Goal: Information Seeking & Learning: Learn about a topic

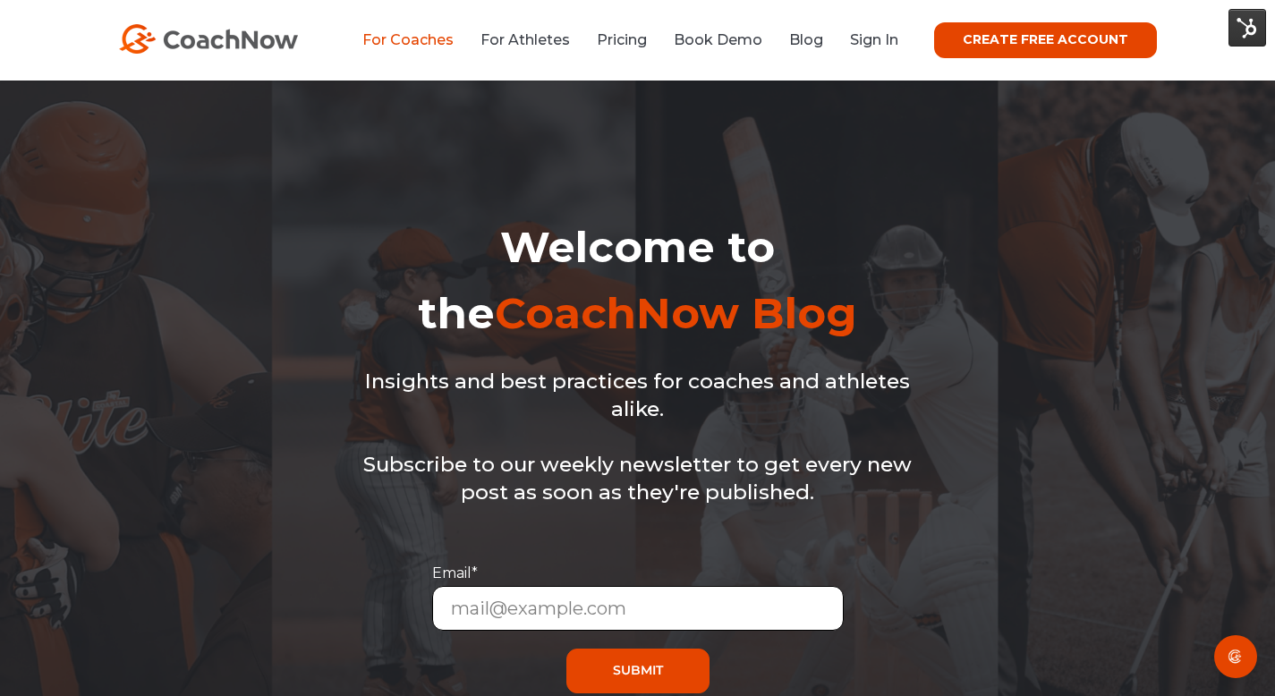
click at [378, 37] on link "For Coaches" at bounding box center [407, 39] width 91 height 17
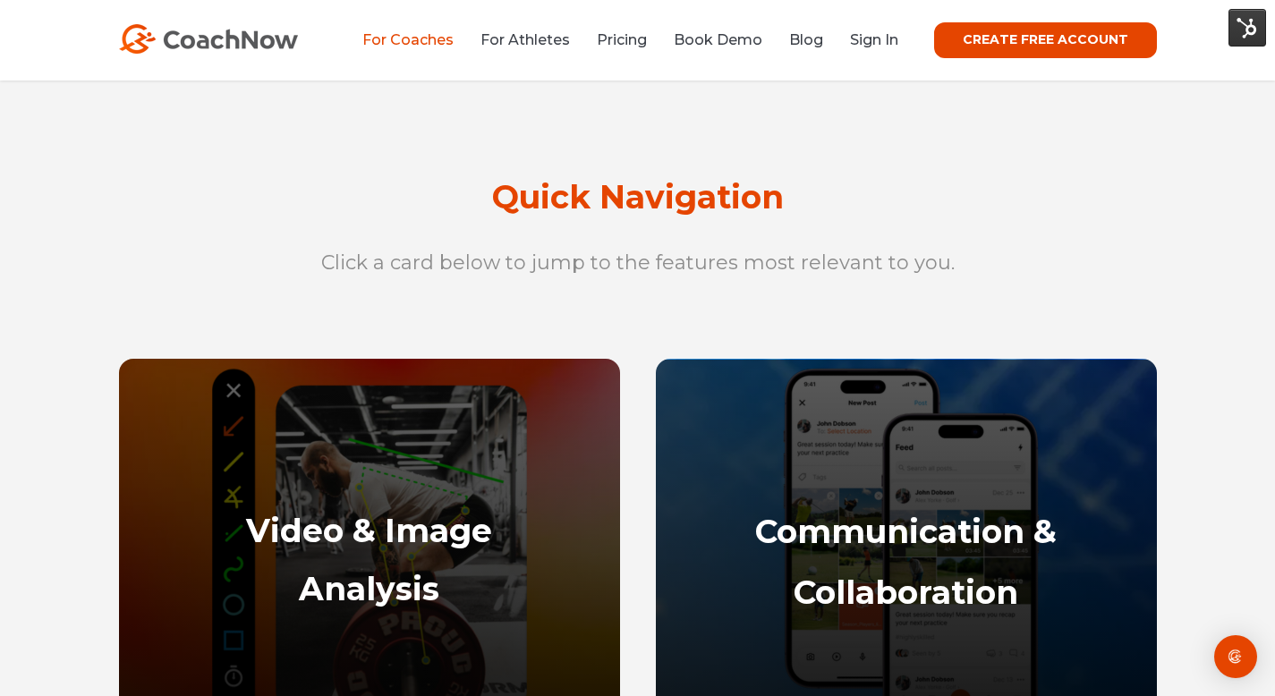
scroll to position [687, 0]
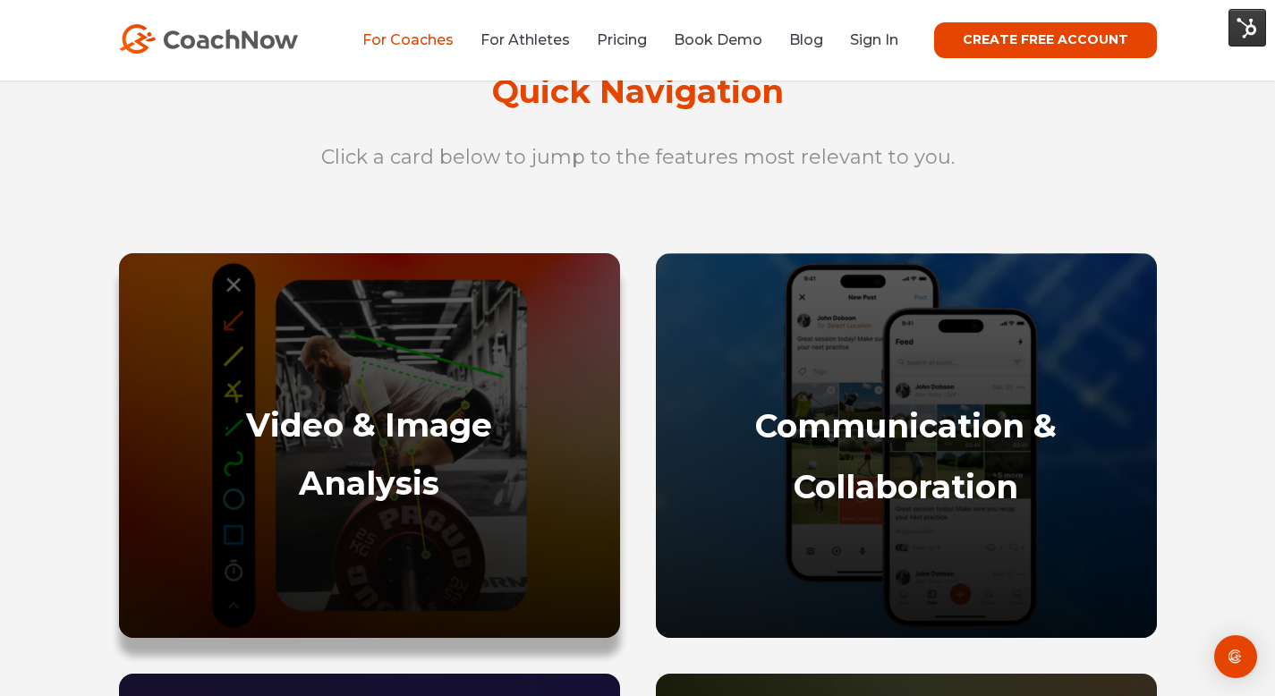
click at [506, 320] on div at bounding box center [369, 445] width 501 height 385
click at [424, 486] on strong "Analysis" at bounding box center [369, 482] width 140 height 39
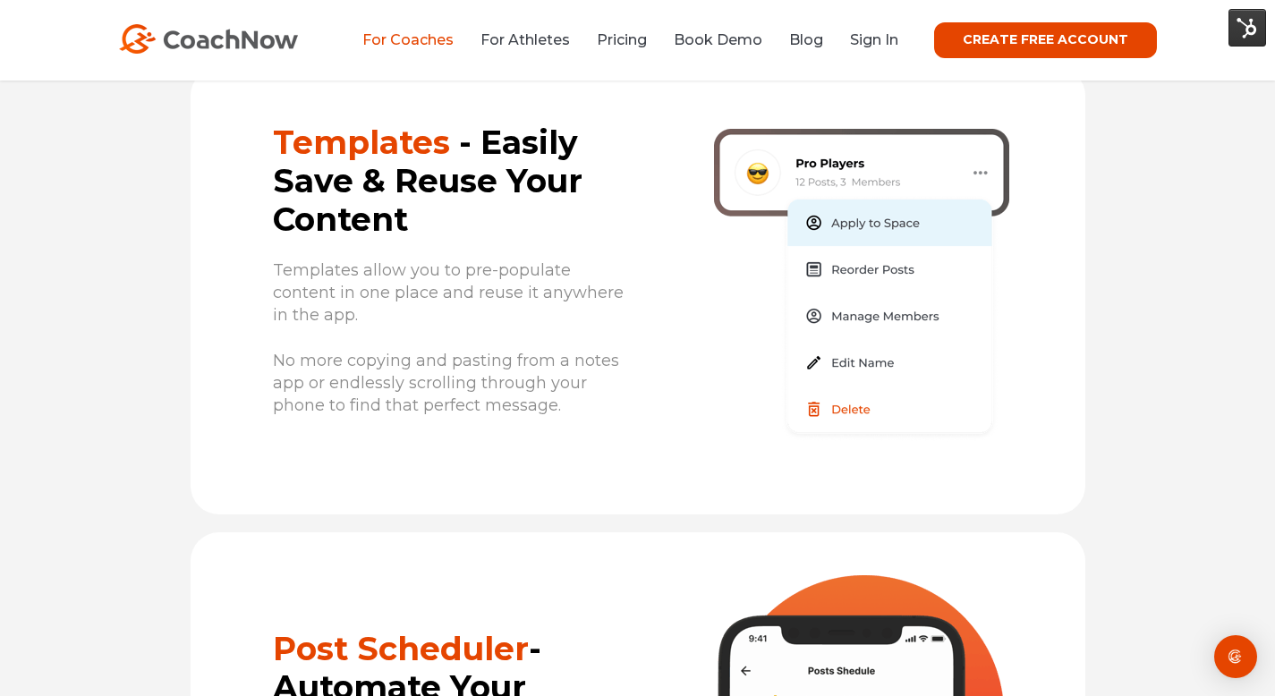
scroll to position [7968, 0]
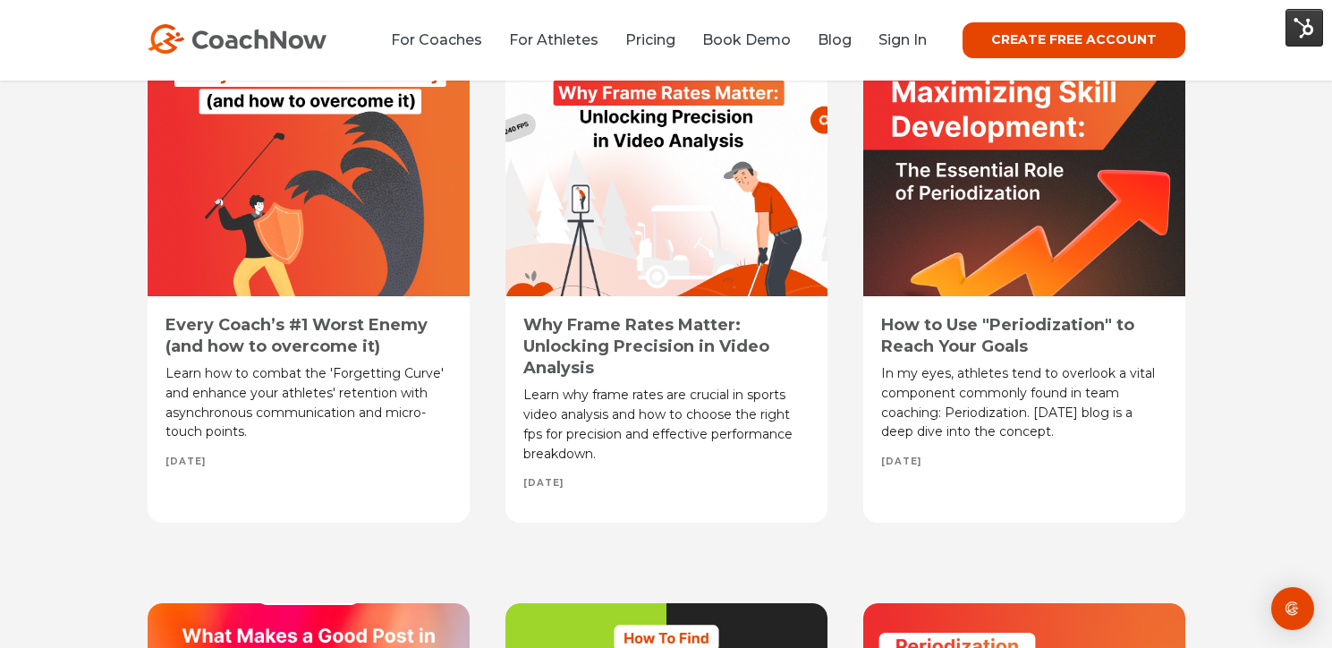
scroll to position [5981, 0]
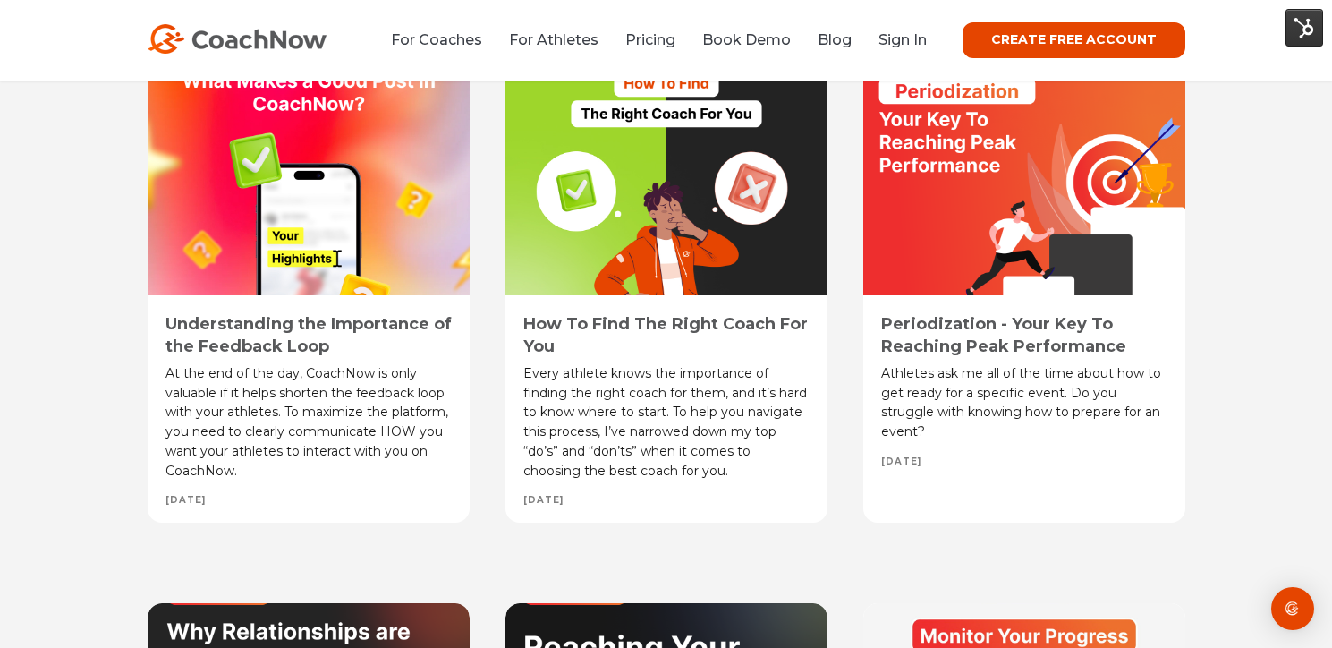
click at [992, 331] on link "Periodization - Your Key To Reaching Peak Performance" at bounding box center [1003, 334] width 245 height 41
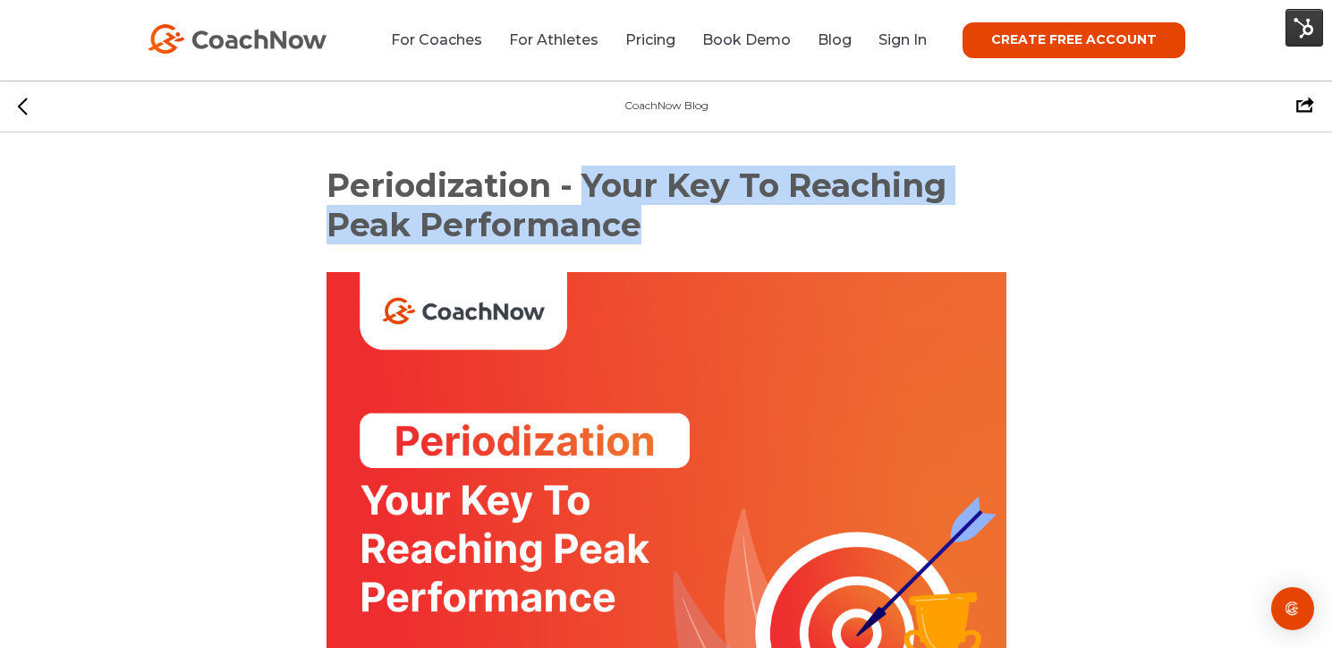
drag, startPoint x: 591, startPoint y: 188, endPoint x: 646, endPoint y: 209, distance: 59.5
click at [642, 214] on h1 "Periodization - Your Key To Reaching Peak Performance" at bounding box center [667, 206] width 680 height 80
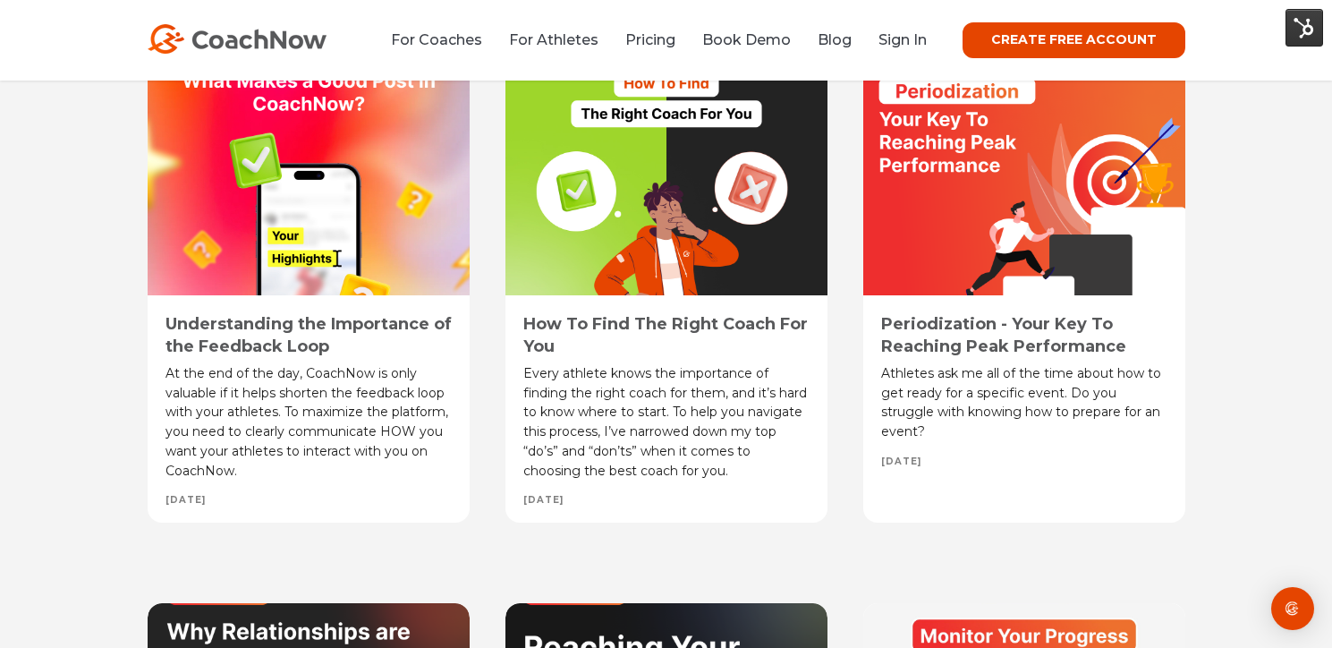
scroll to position [8824, 0]
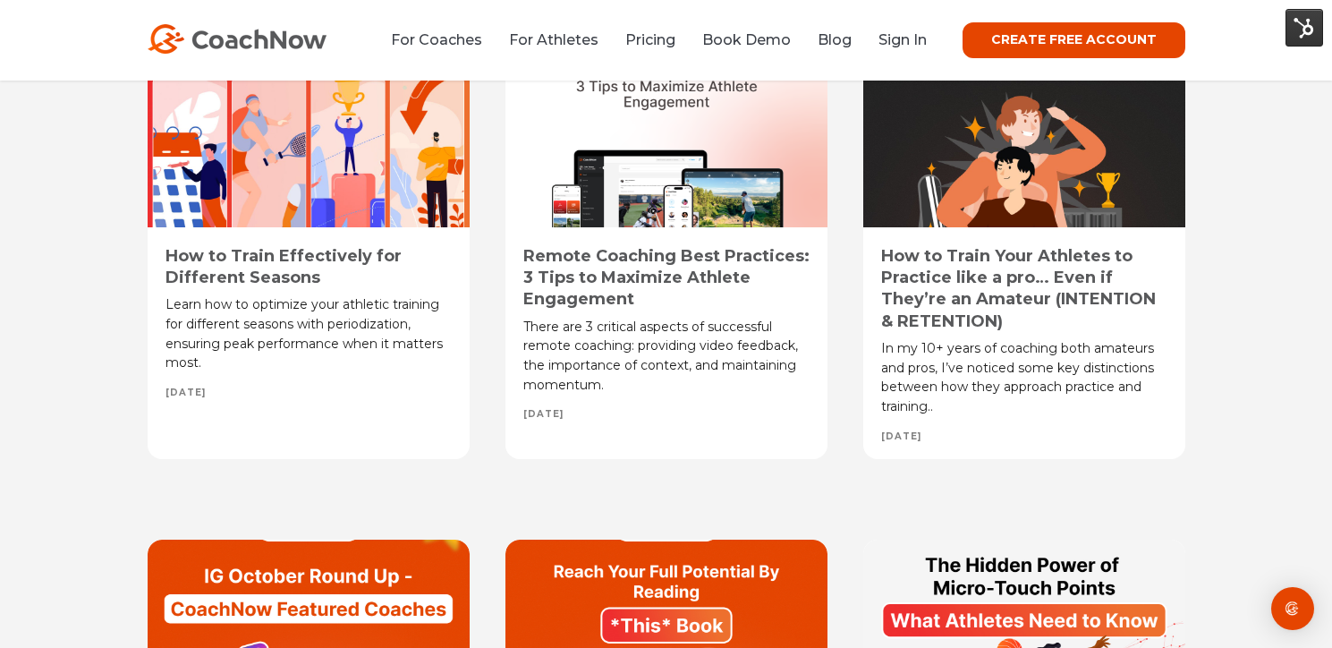
click at [273, 269] on link "How to Train Effectively for Different Seasons" at bounding box center [284, 266] width 236 height 41
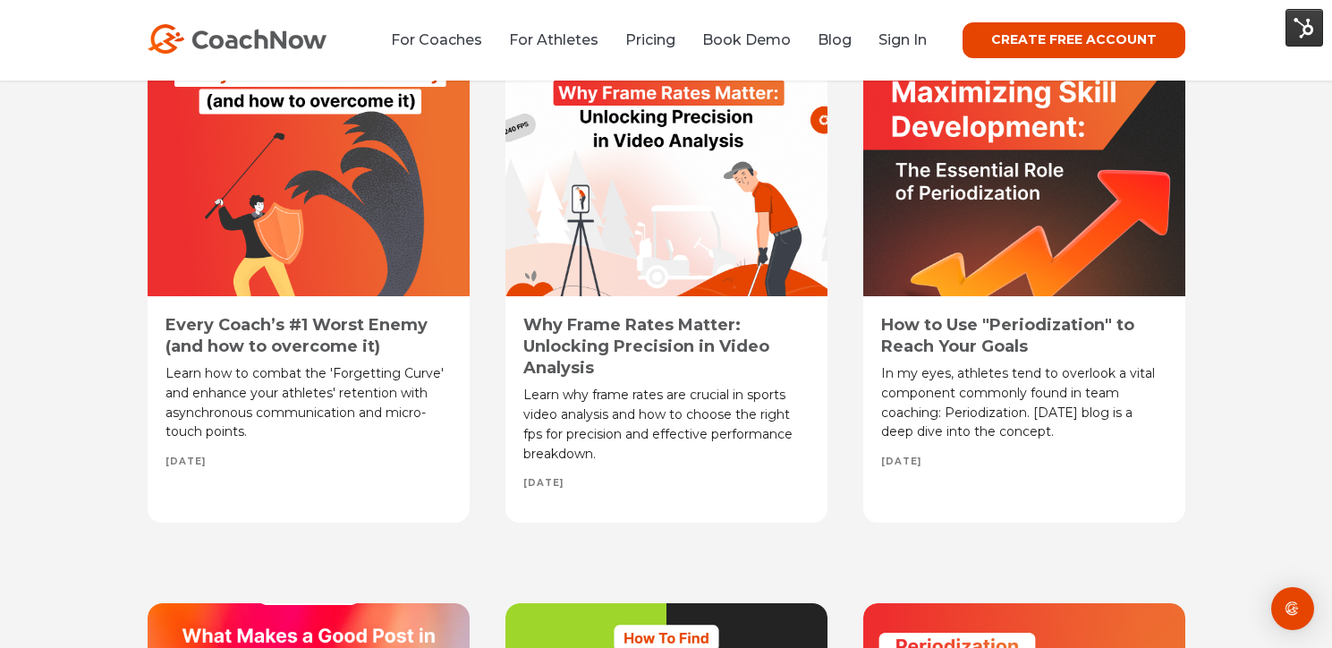
click at [940, 339] on link "How to Use "Periodization" to Reach Your Goals" at bounding box center [1007, 335] width 253 height 41
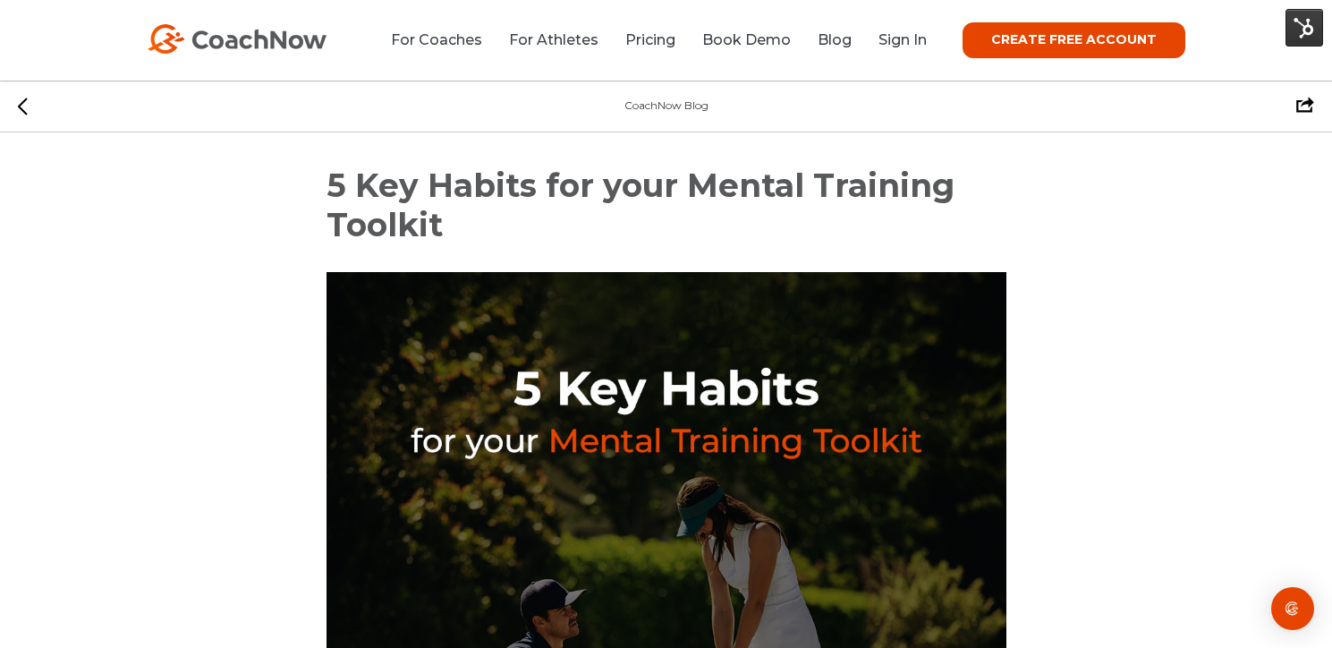
click at [599, 180] on span "5 Key Habits for your Mental Training Toolkit" at bounding box center [641, 205] width 628 height 79
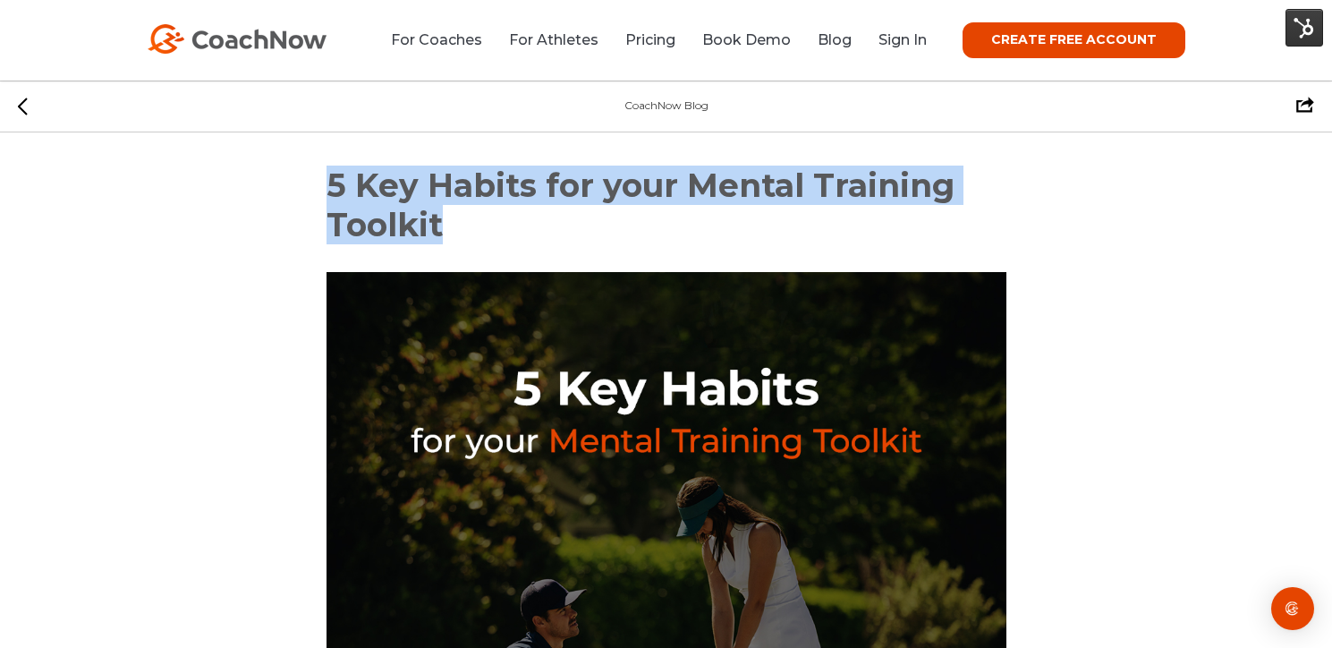
click at [599, 180] on span "5 Key Habits for your Mental Training Toolkit" at bounding box center [641, 205] width 628 height 79
copy div "5 Key Habits for your Mental Training Toolkit"
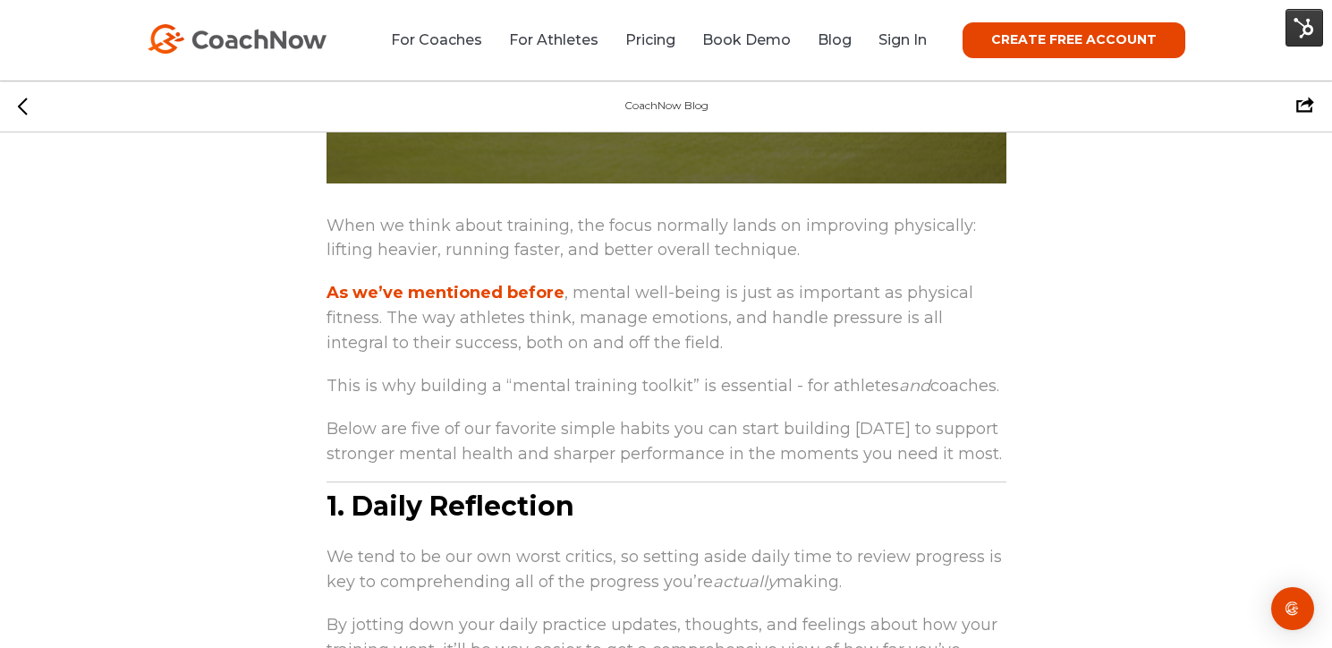
scroll to position [769, 0]
drag, startPoint x: 313, startPoint y: 218, endPoint x: 1016, endPoint y: 384, distance: 721.6
copy span "When we think about training, the focus normally lands on improving physically:…"
click at [837, 39] on link "Blog" at bounding box center [835, 39] width 34 height 17
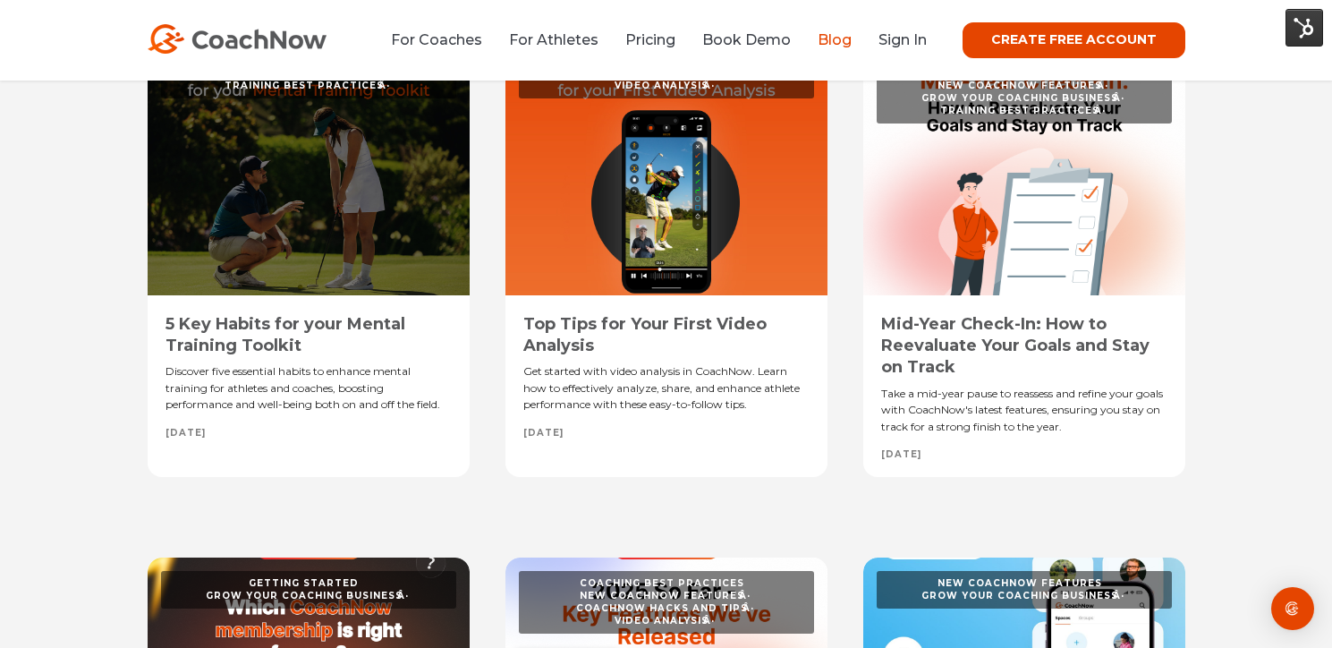
scroll to position [1534, 0]
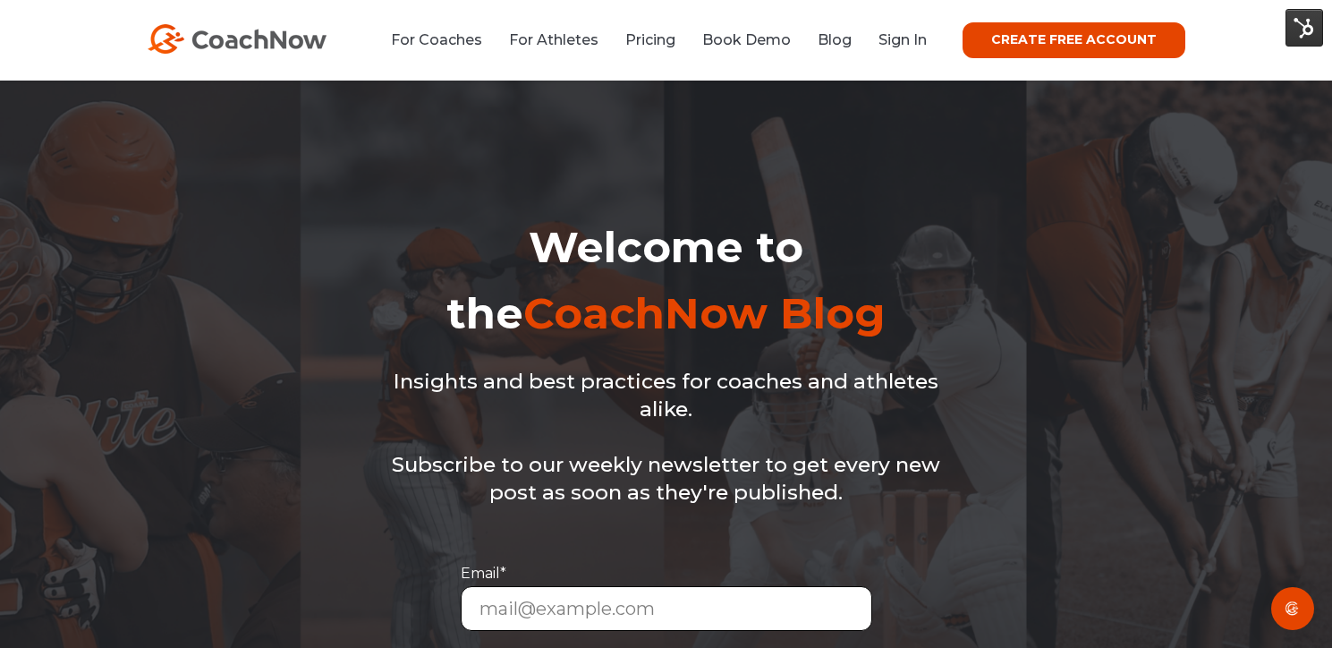
scroll to position [12089, 0]
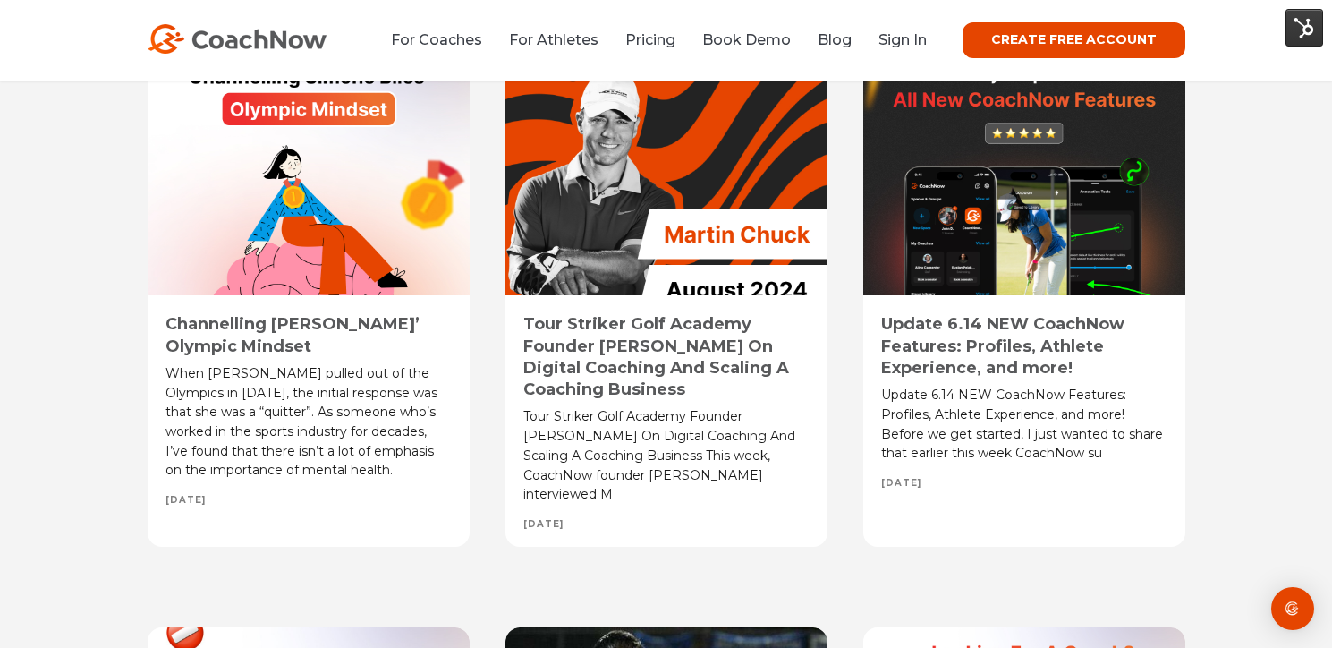
click at [287, 346] on link "Channelling [PERSON_NAME]’ Olympic Mindset" at bounding box center [293, 334] width 254 height 41
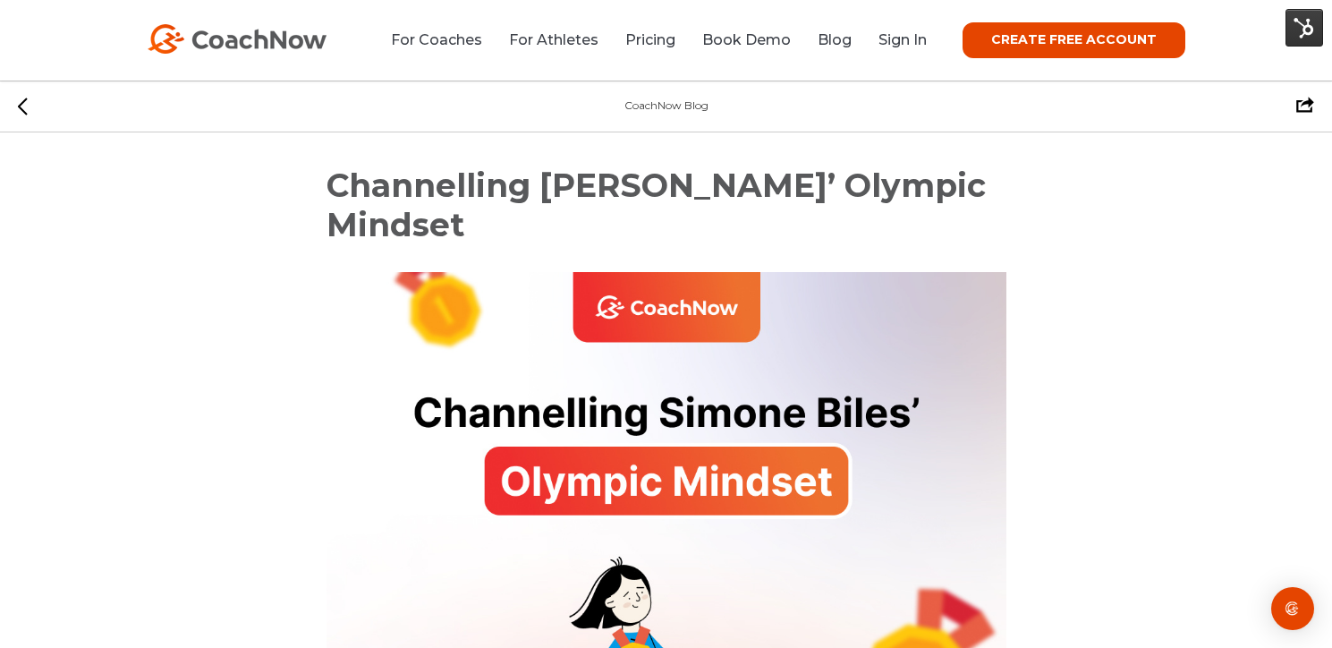
click at [661, 168] on span "Channelling [PERSON_NAME]’ Olympic Mindset" at bounding box center [656, 205] width 659 height 79
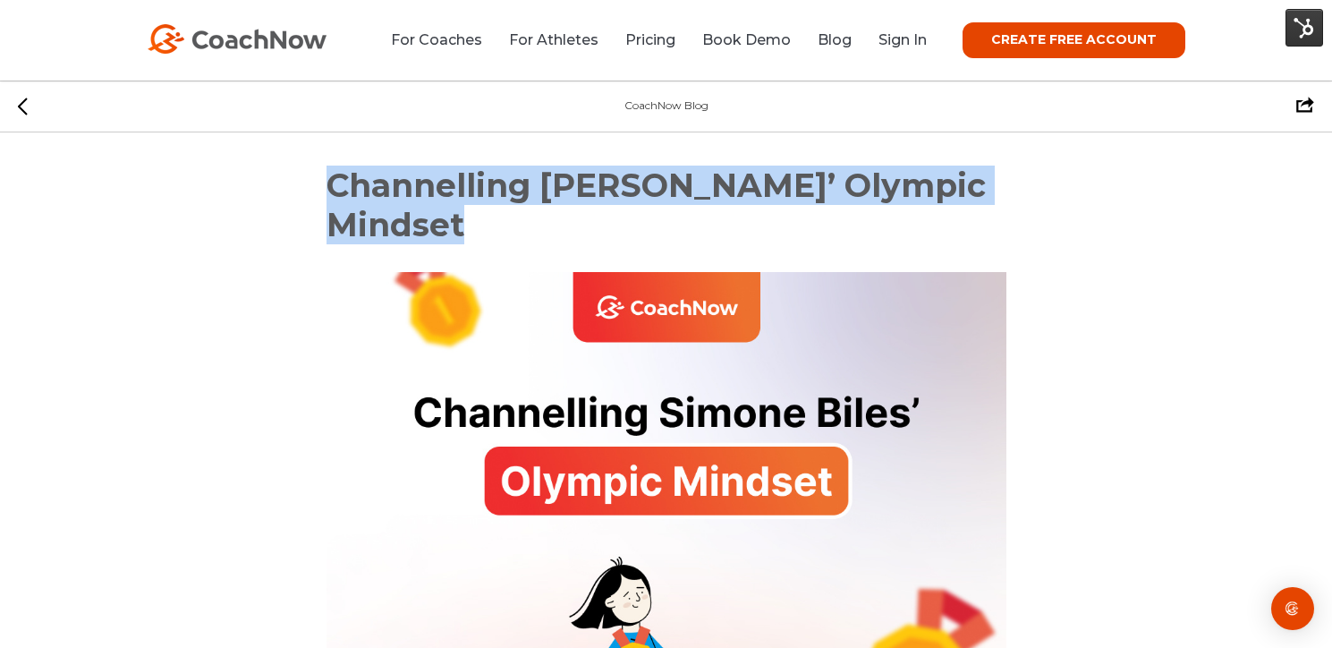
click at [661, 167] on span "Channelling [PERSON_NAME]’ Olympic Mindset" at bounding box center [656, 205] width 659 height 79
copy div "Channelling [PERSON_NAME]’ Olympic Mindset"
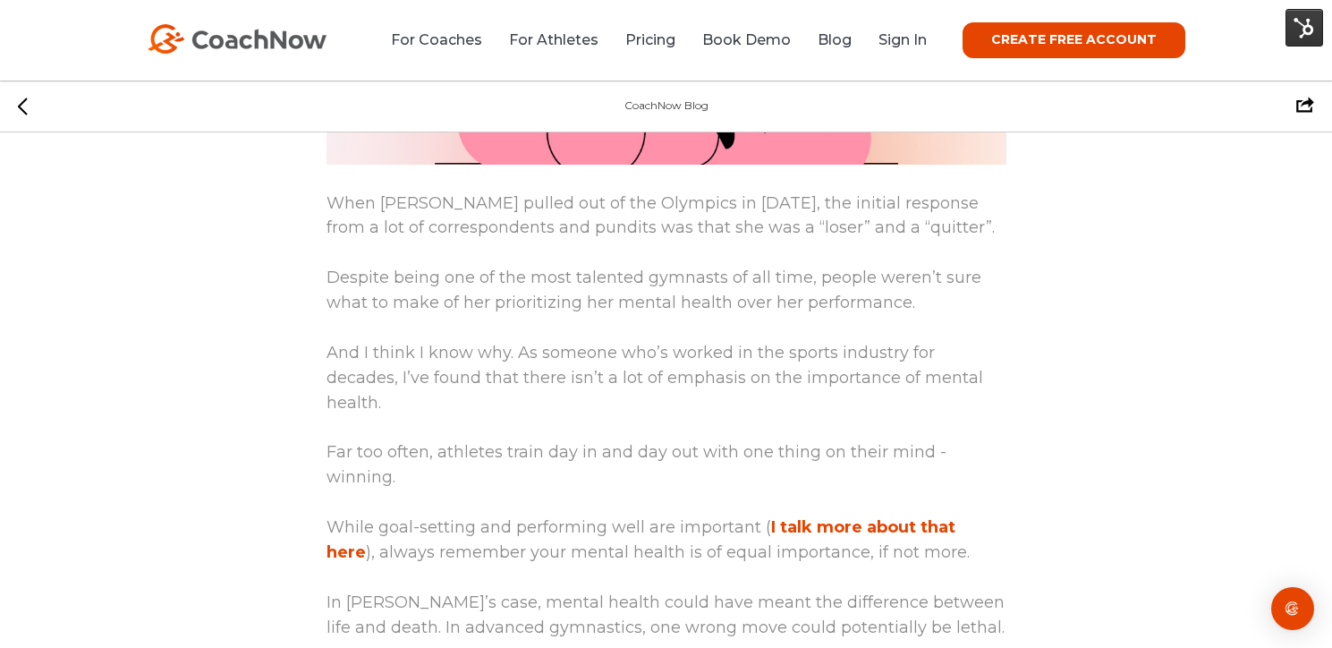
scroll to position [816, 0]
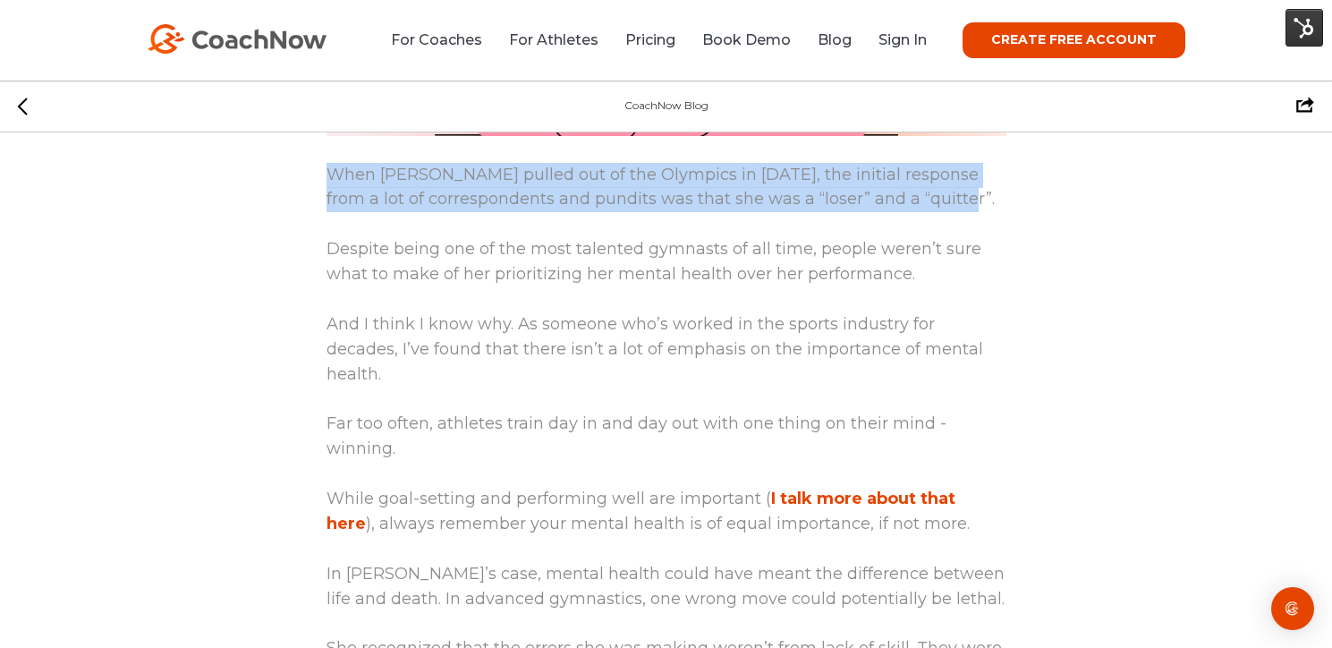
drag, startPoint x: 303, startPoint y: 174, endPoint x: 963, endPoint y: 198, distance: 659.8
copy div "When Simone Biles pulled out of the Olympics in 2020, the initial response from…"
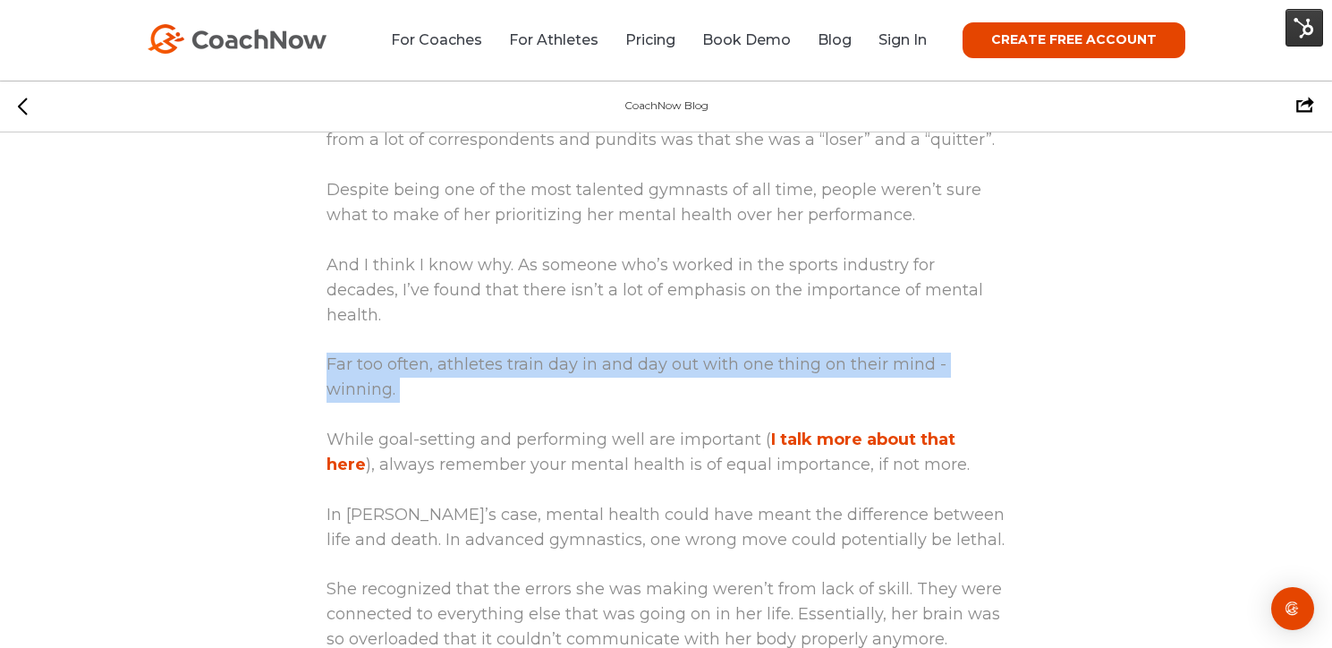
scroll to position [876, 0]
copy div "Far too often, athletes train day in and day out with one thing on their mind -…"
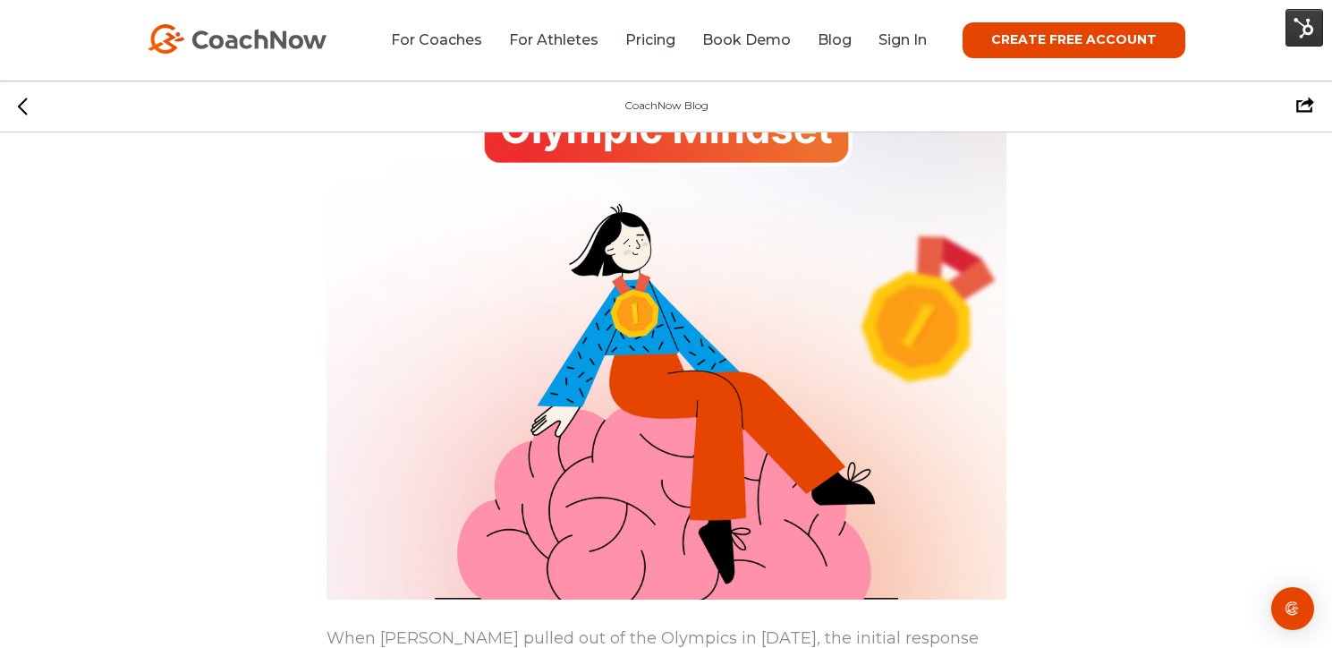
scroll to position [0, 0]
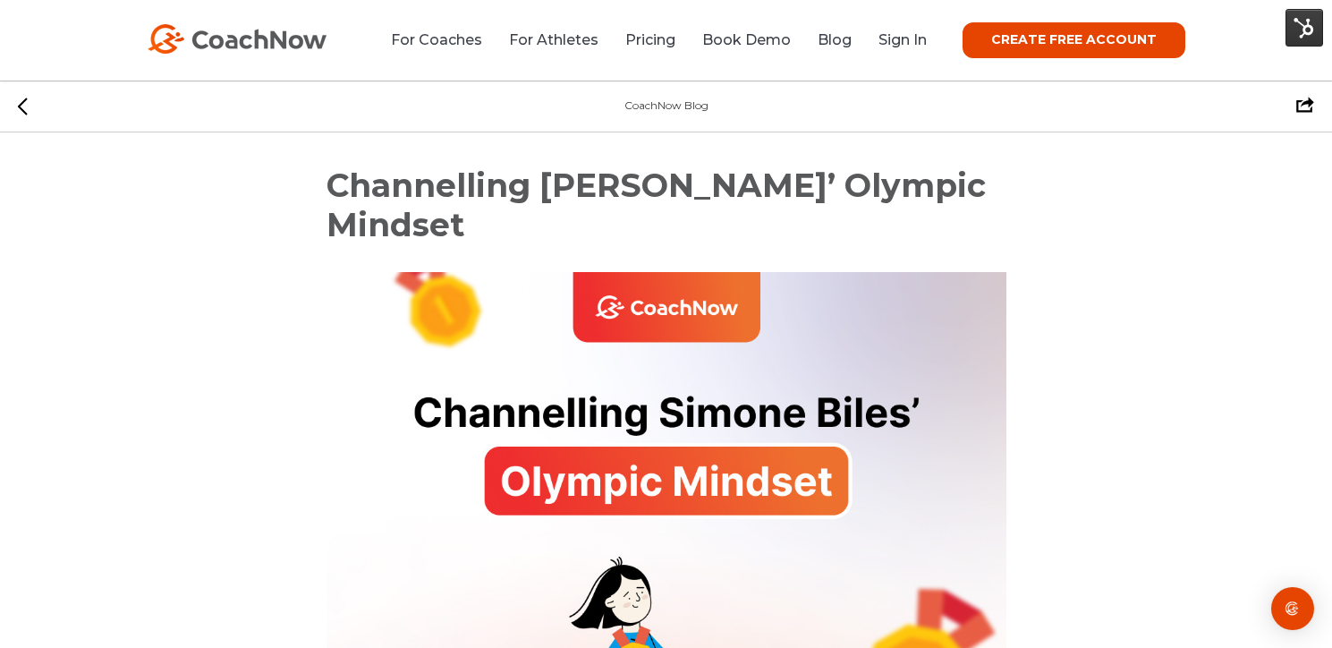
click at [549, 180] on span "Channelling [PERSON_NAME]’ Olympic Mindset" at bounding box center [656, 205] width 659 height 79
click at [549, 180] on span "Channelling Simone Biles’ Olympic Mindset" at bounding box center [656, 205] width 659 height 79
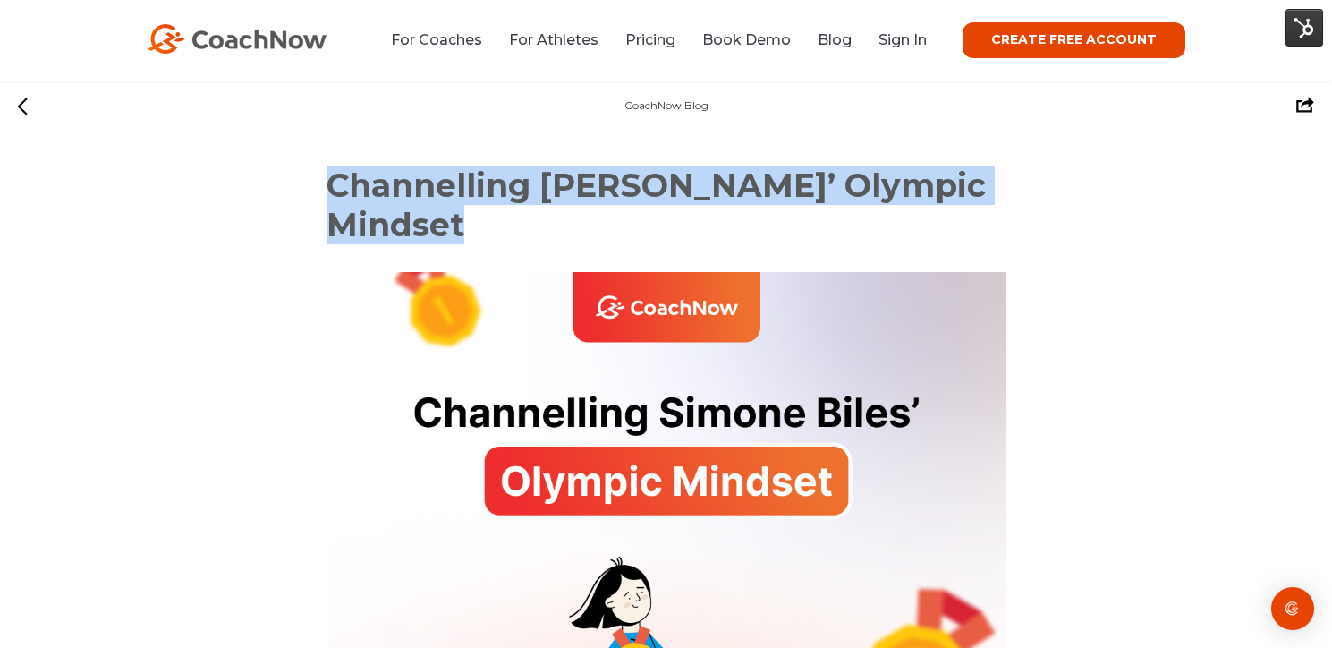
click at [549, 180] on span "Channelling Simone Biles’ Olympic Mindset" at bounding box center [656, 205] width 659 height 79
copy div "Channelling Simone Biles’ Olympic Mindset"
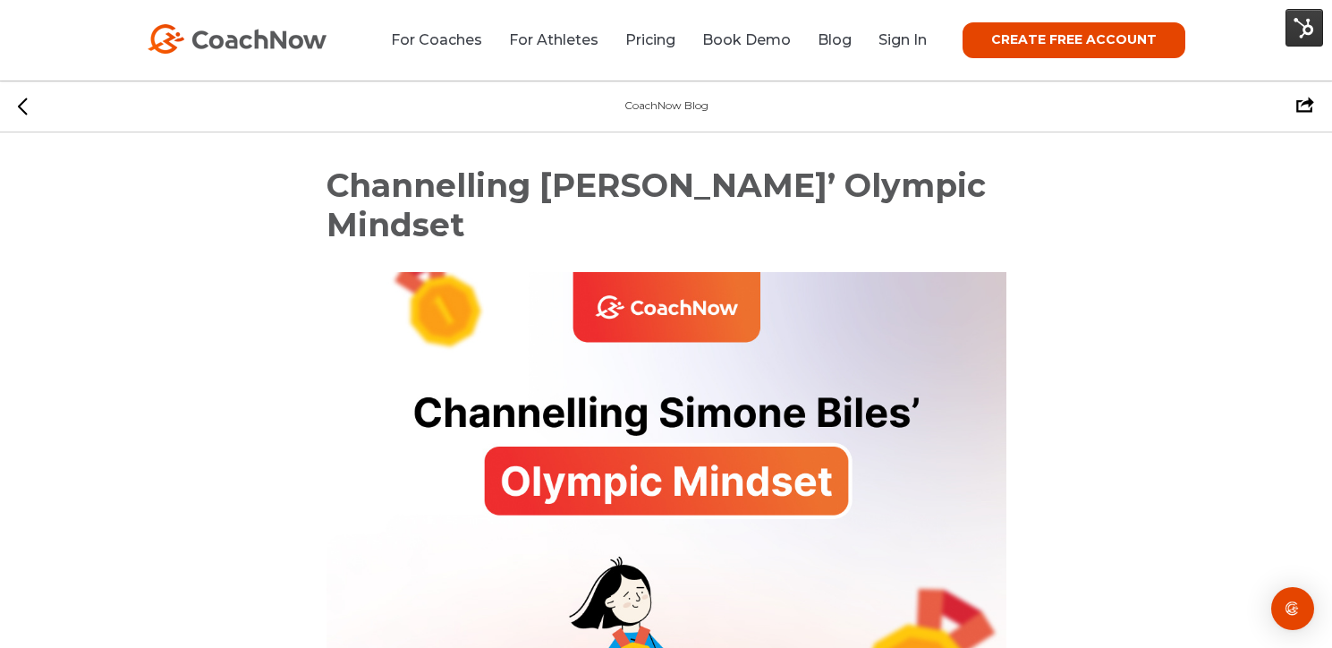
click at [722, 89] on div "CoachNow Blog Facebook Twitter" at bounding box center [666, 107] width 1332 height 52
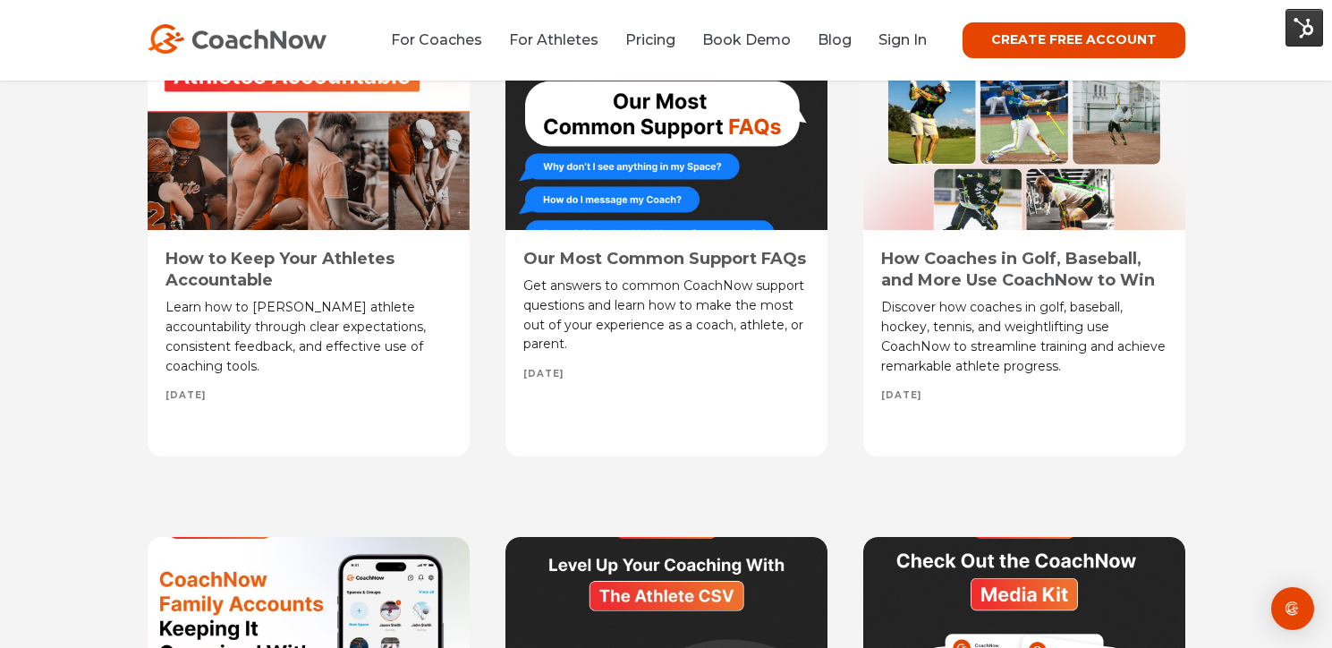
scroll to position [5981, 0]
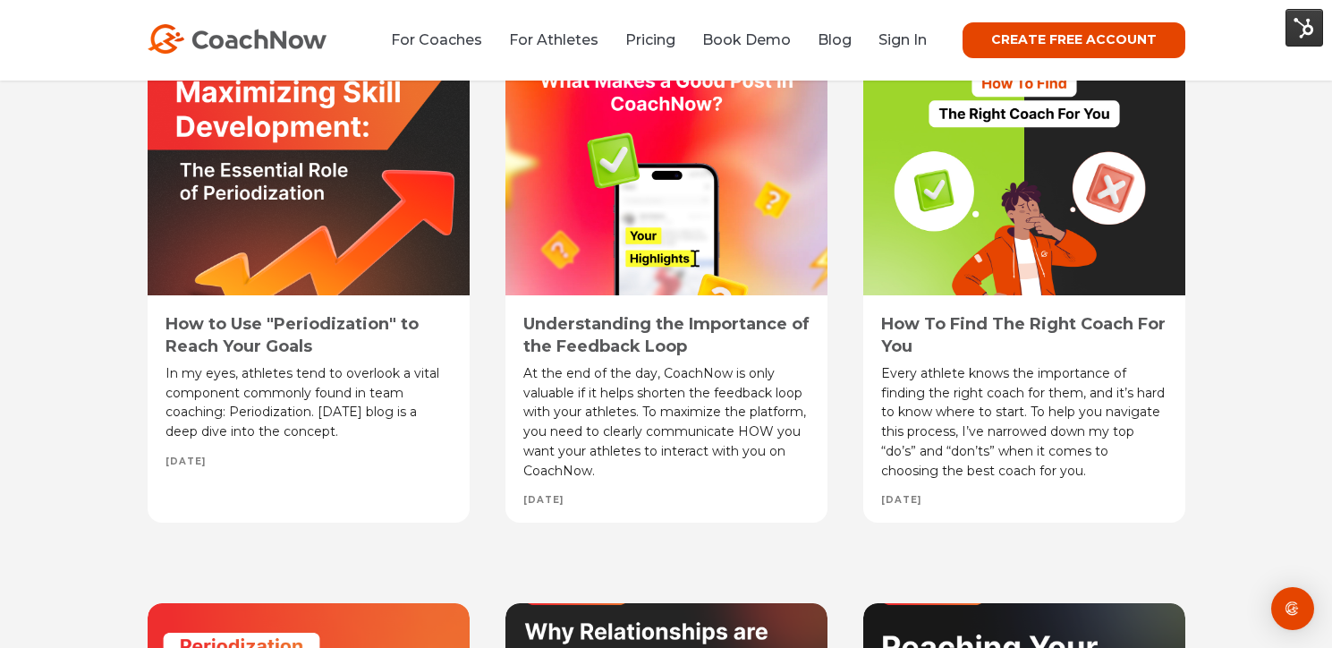
click at [298, 326] on link "How to Use "Periodization" to Reach Your Goals" at bounding box center [292, 334] width 253 height 41
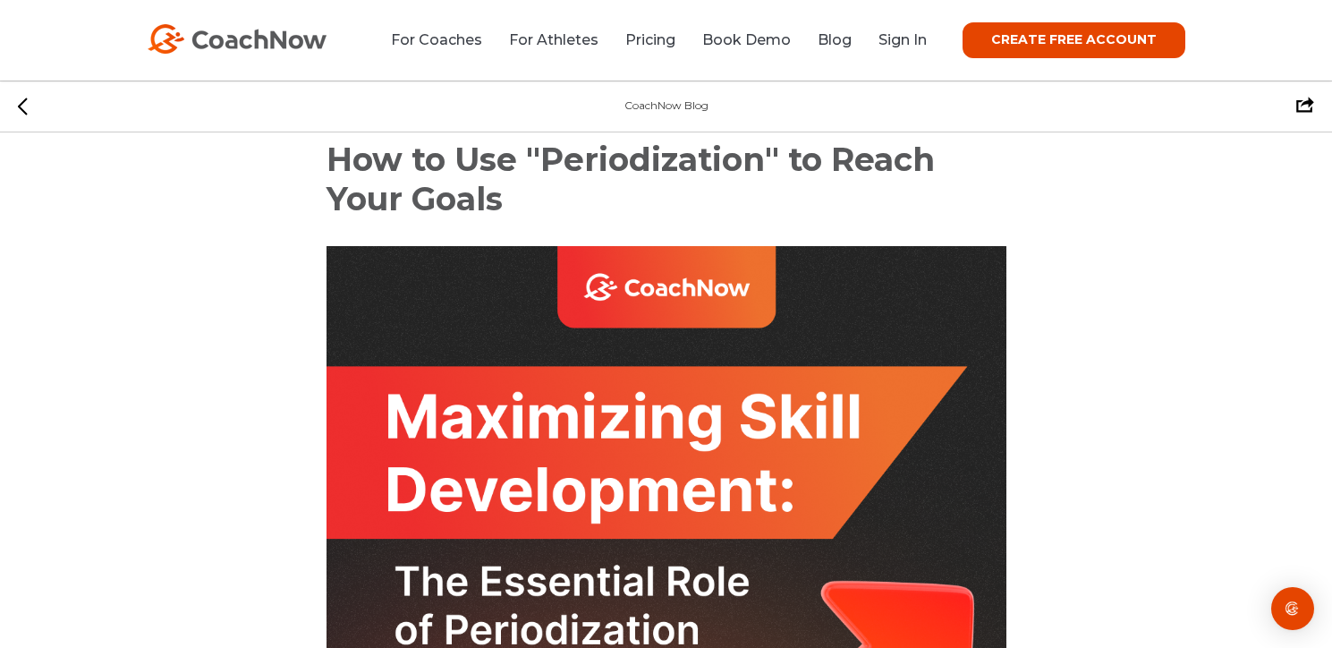
scroll to position [39, 0]
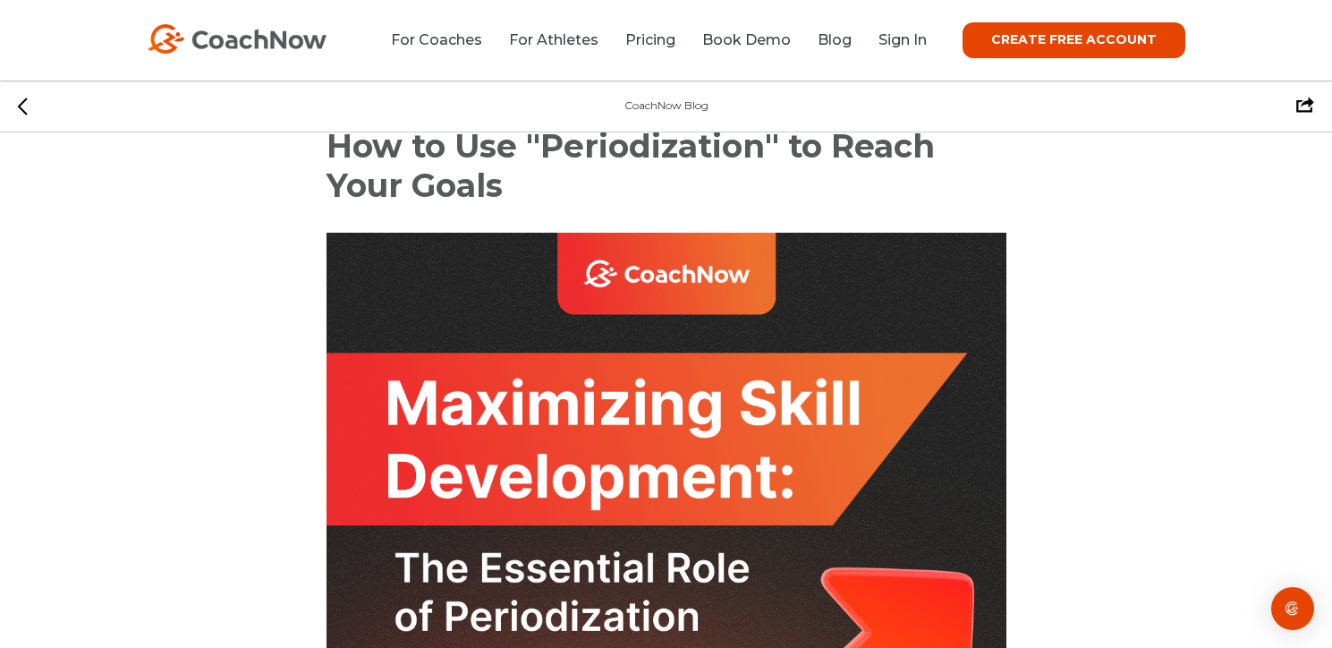
click at [468, 169] on span "How to Use "Periodization" to Reach Your Goals" at bounding box center [631, 165] width 608 height 79
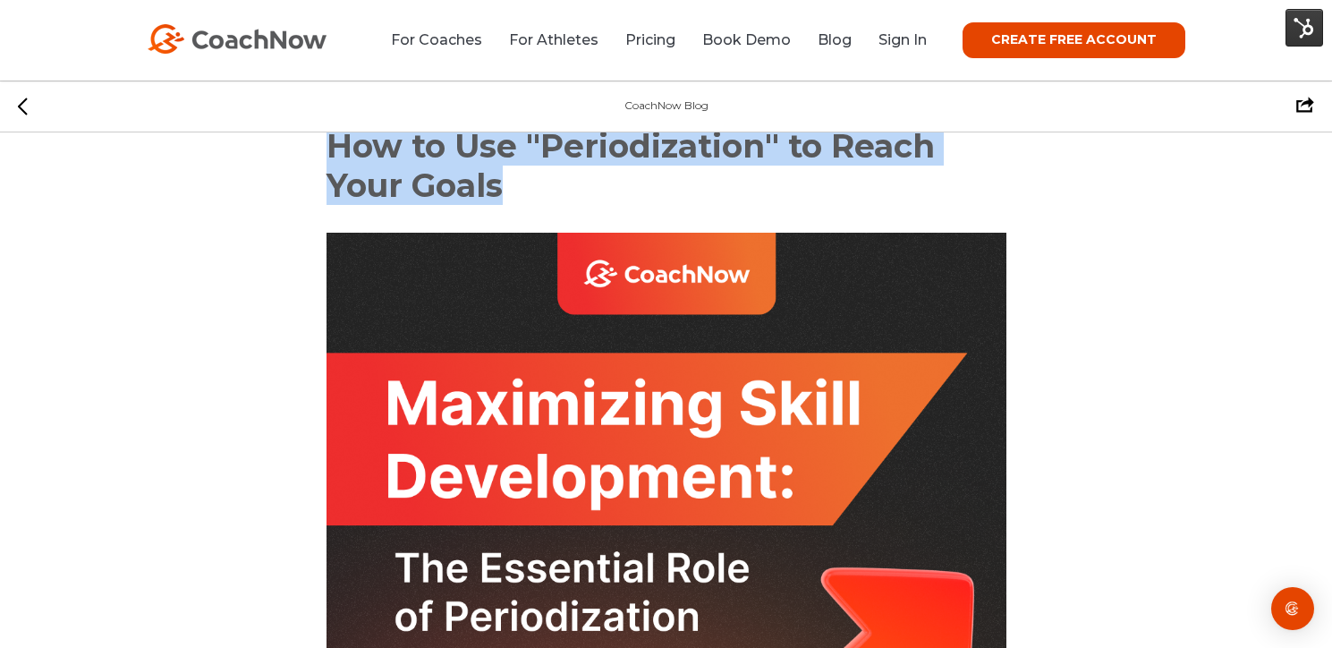
click at [468, 169] on span "How to Use "Periodization" to Reach Your Goals" at bounding box center [631, 165] width 608 height 79
copy div "How to Use "Periodization" to Reach Your Goals"
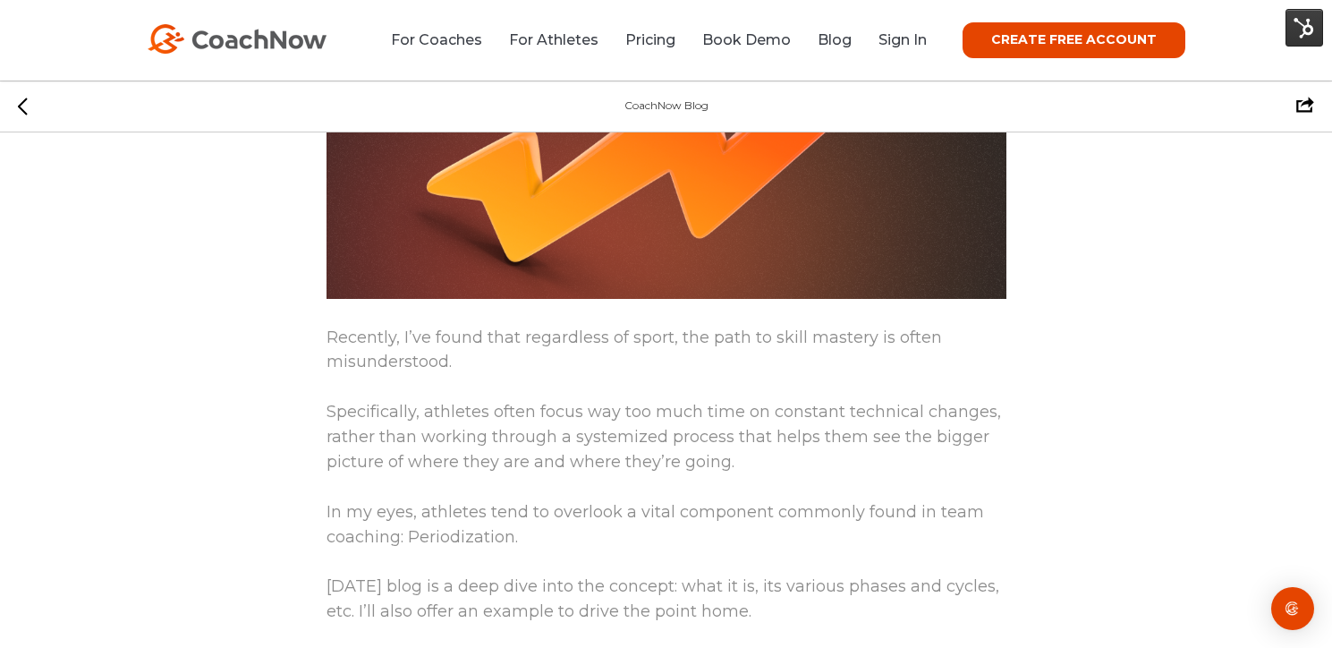
scroll to position [789, 0]
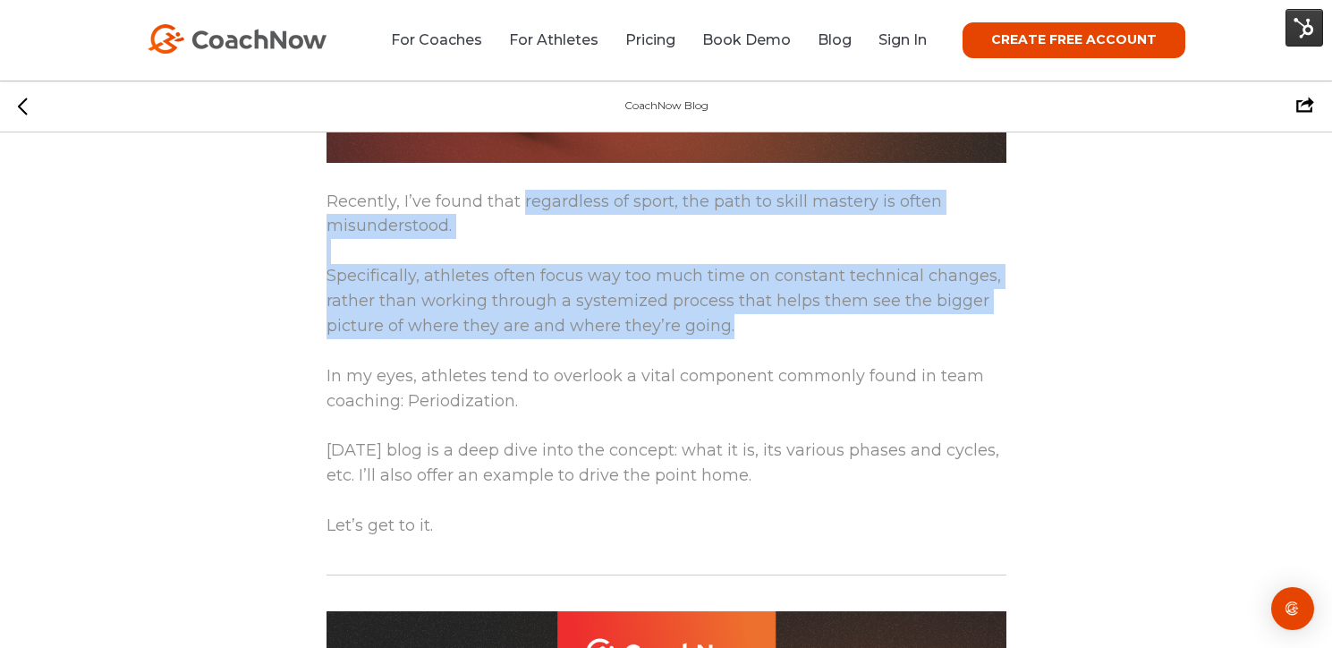
drag, startPoint x: 526, startPoint y: 204, endPoint x: 776, endPoint y: 315, distance: 273.2
click at [772, 326] on div "Recently, I’ve found that regardless of sport, the path to skill mastery is oft…" at bounding box center [667, 364] width 680 height 349
copy div "regardless of sport, the path to skill mastery is often misunderstood. Specific…"
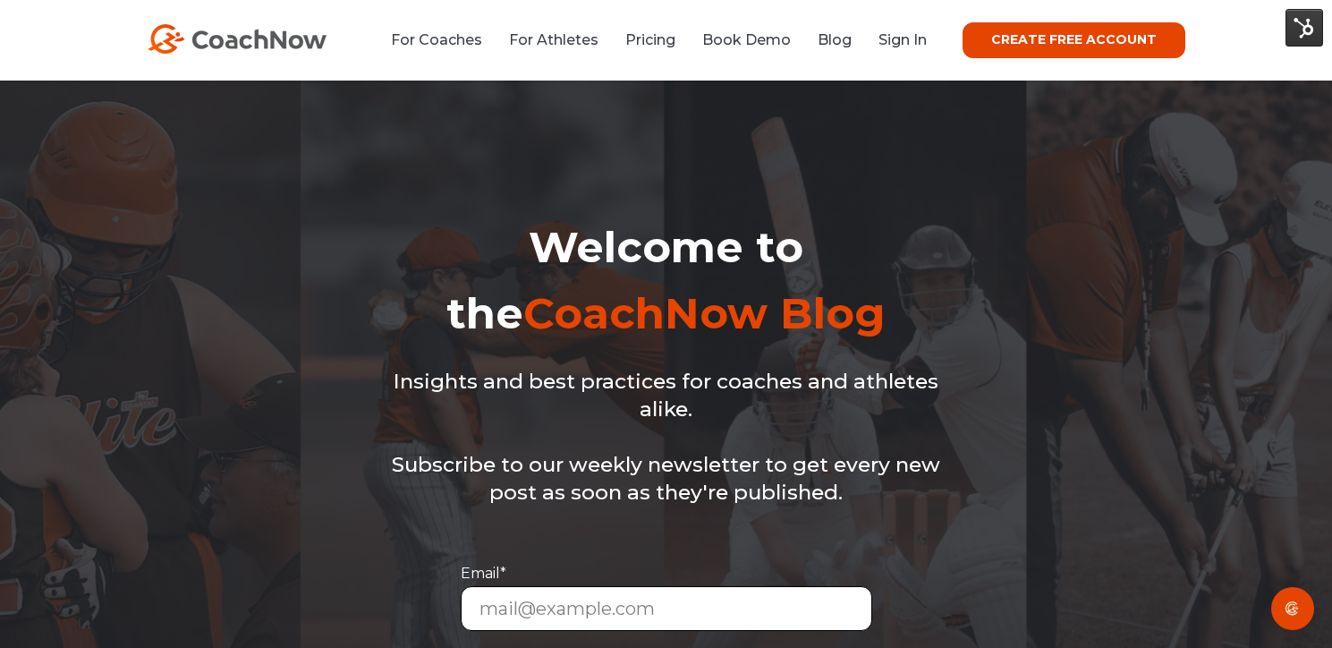
click at [472, 53] on div "For Coaches For Athletes Pricing Book Demo Blog Sign In CREATE FREE ACCOUNT CRE…" at bounding box center [667, 40] width 1038 height 36
click at [472, 40] on link "For Coaches" at bounding box center [436, 39] width 91 height 17
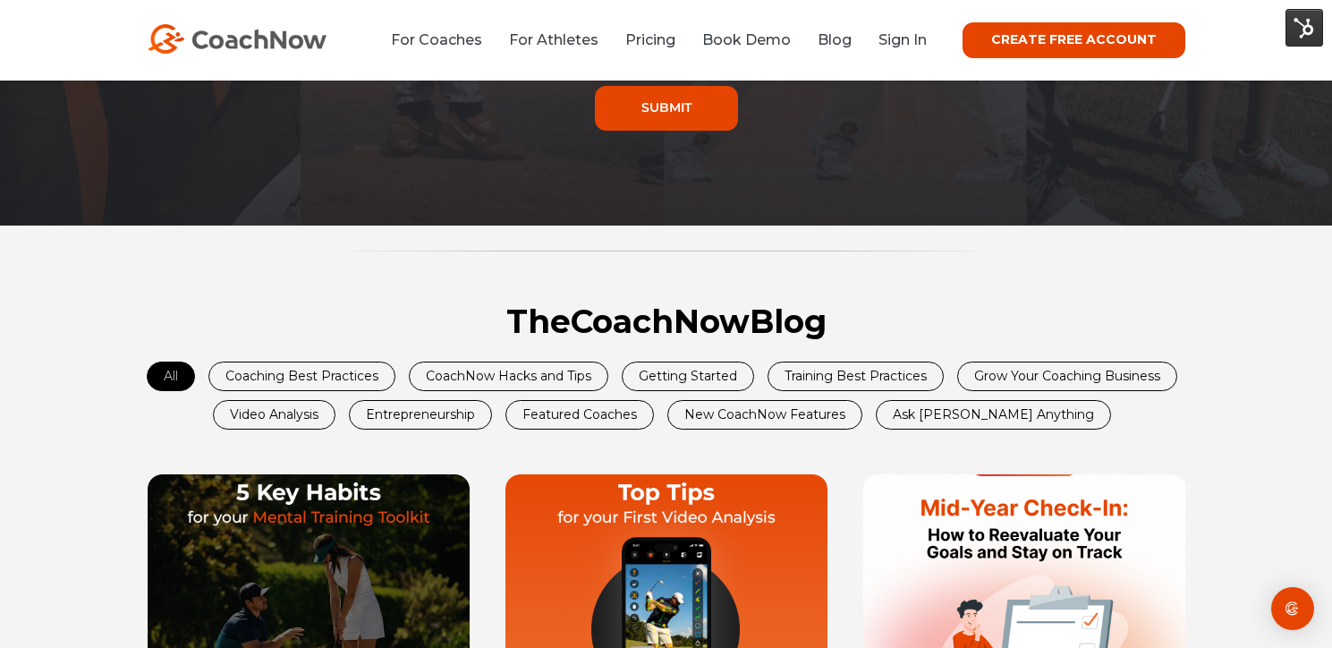
scroll to position [591, 0]
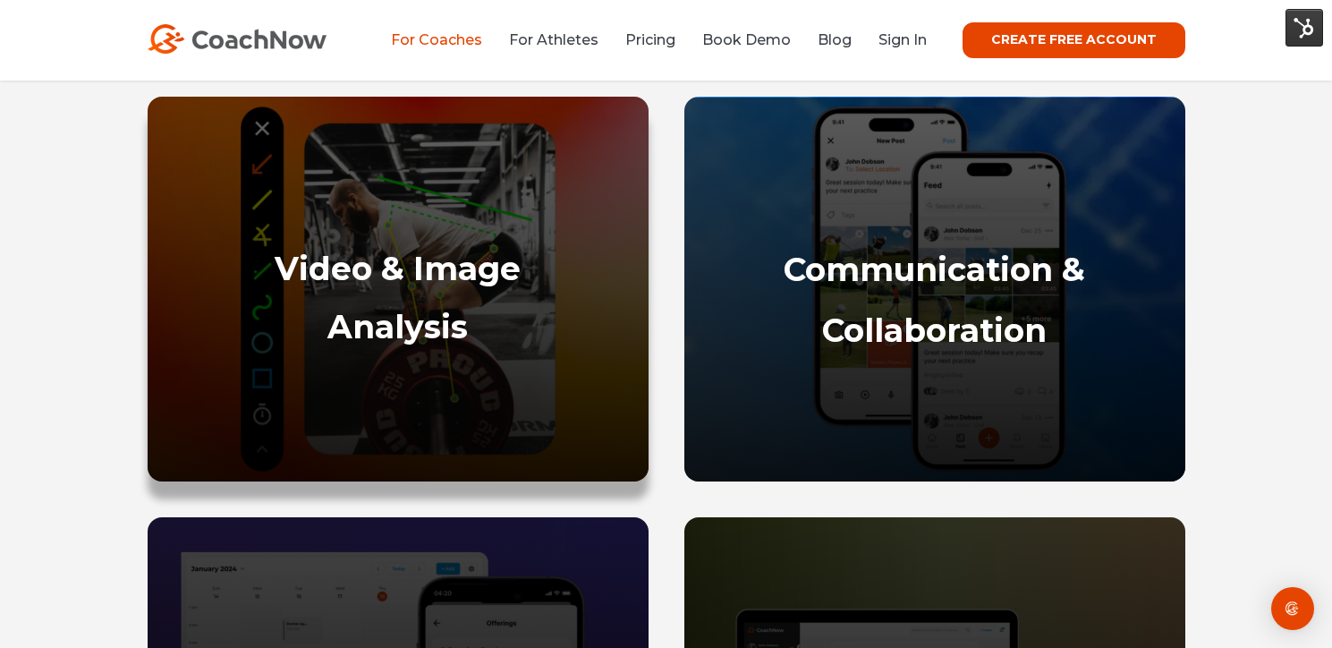
click at [401, 269] on strong "Video & Image" at bounding box center [398, 268] width 246 height 39
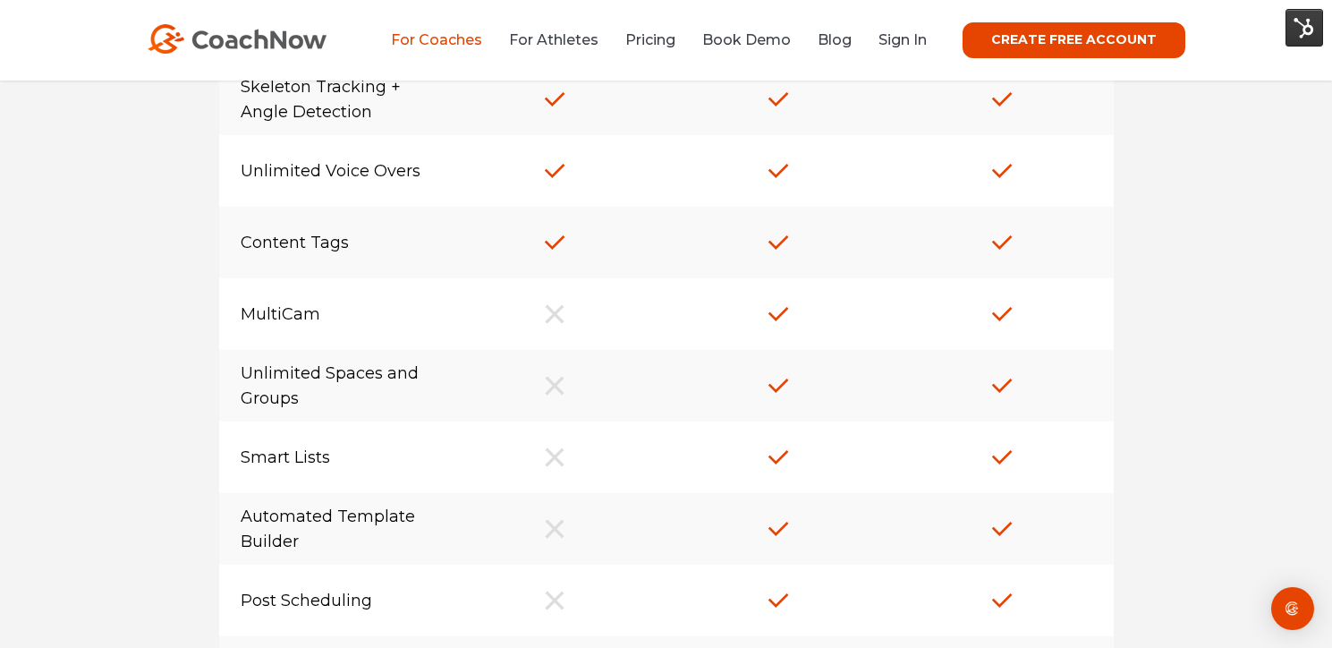
scroll to position [15163, 0]
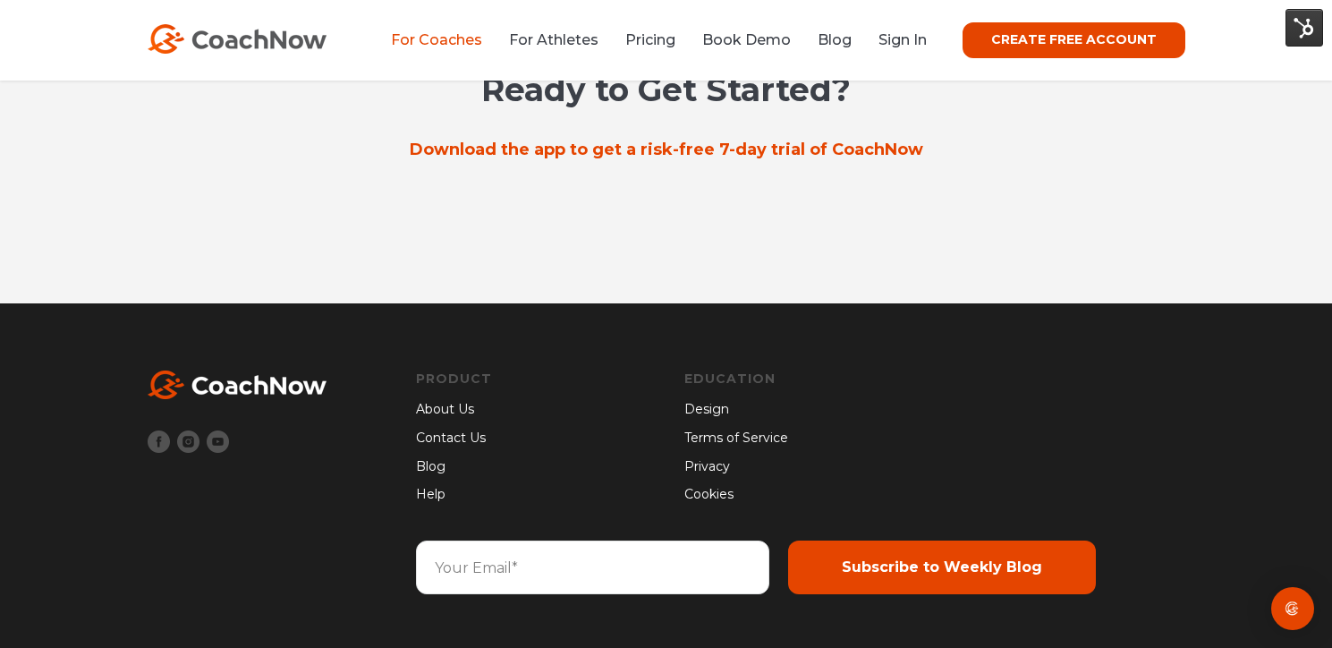
click at [438, 485] on link "Help" at bounding box center [454, 495] width 76 height 20
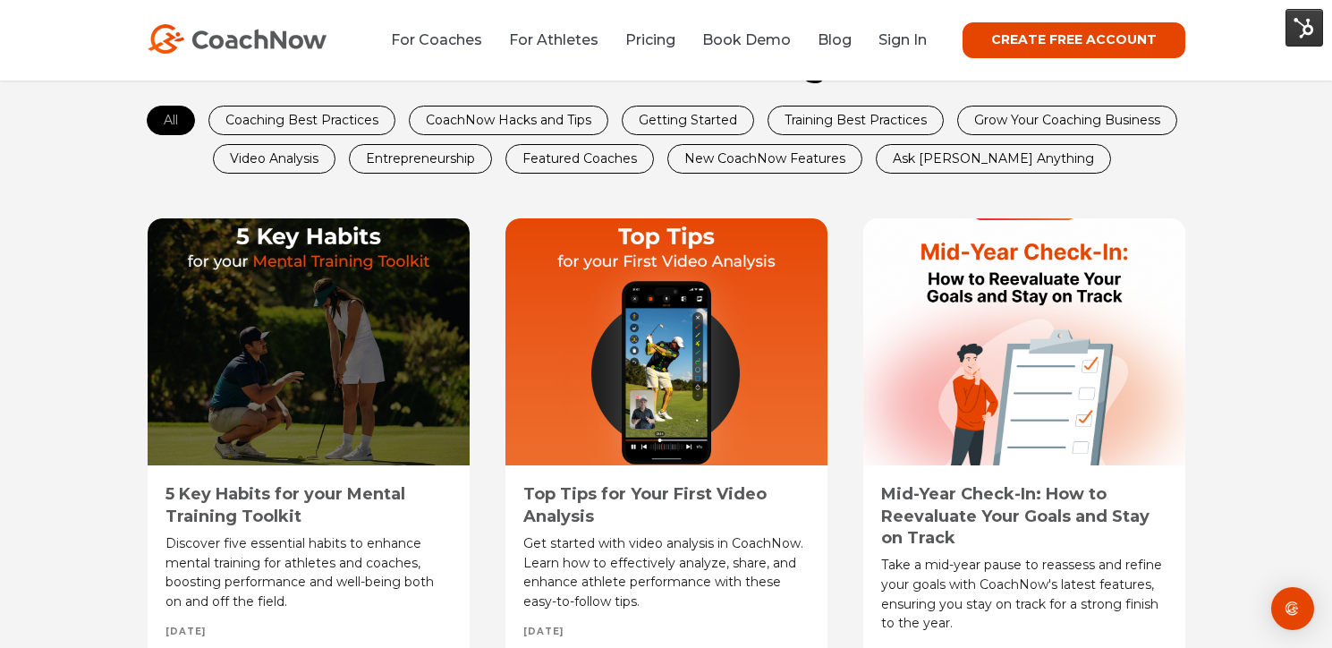
scroll to position [881, 0]
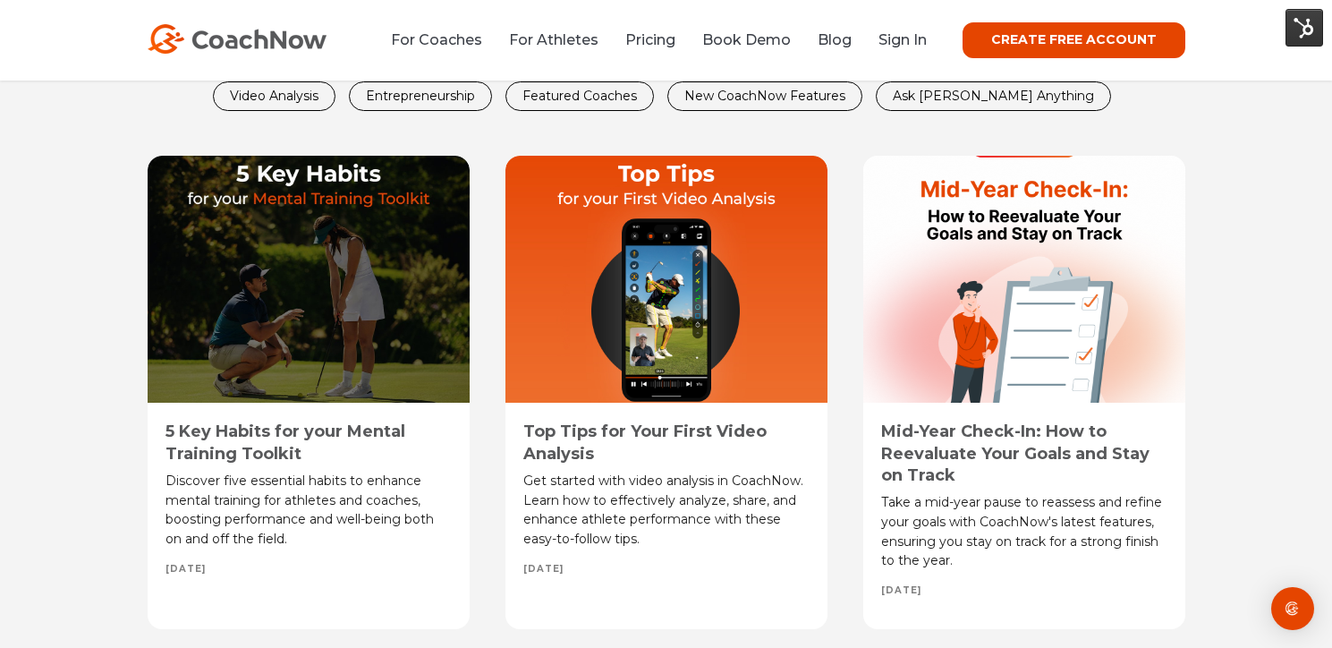
click at [290, 446] on link "5 Key Habits for your Mental Training Toolkit" at bounding box center [286, 441] width 240 height 41
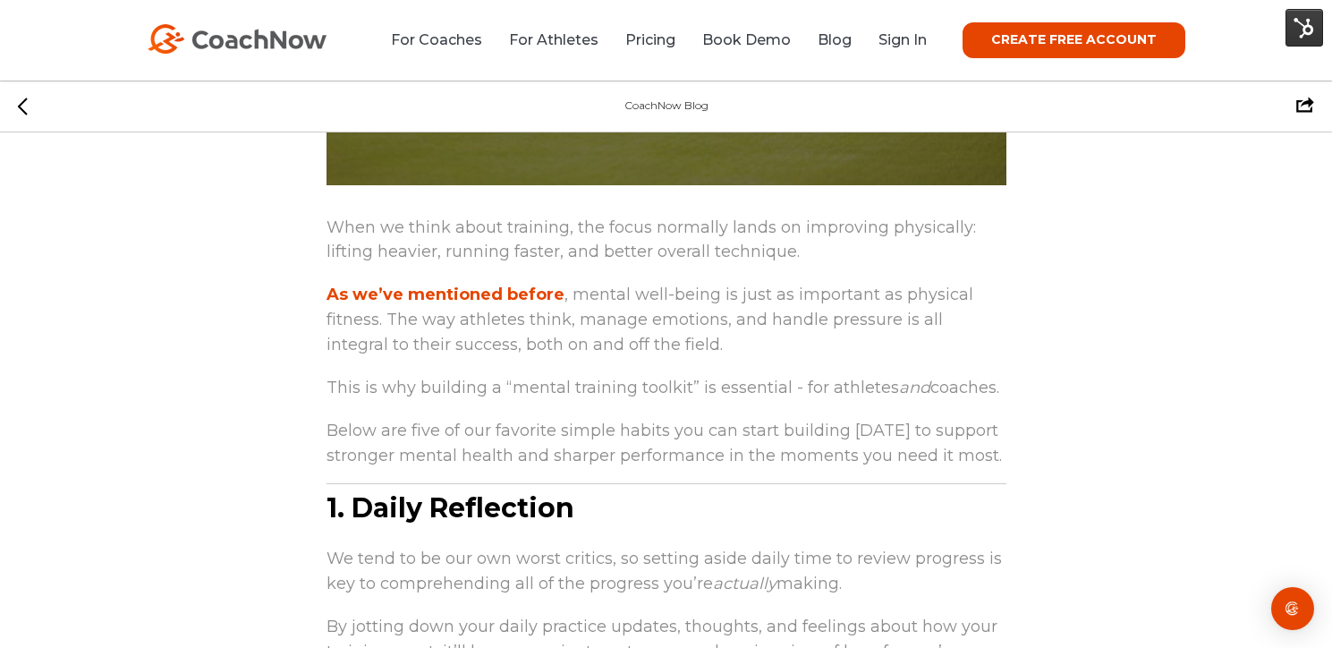
scroll to position [769, 0]
